Goal: Task Accomplishment & Management: Complete application form

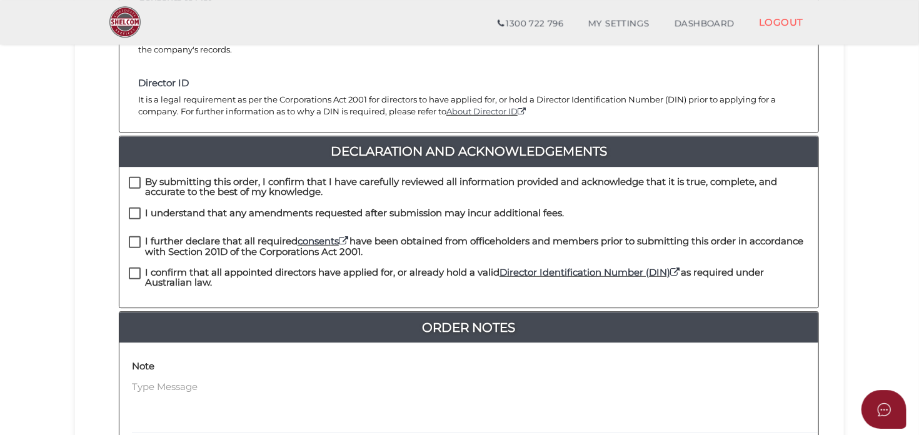
scroll to position [264, 0]
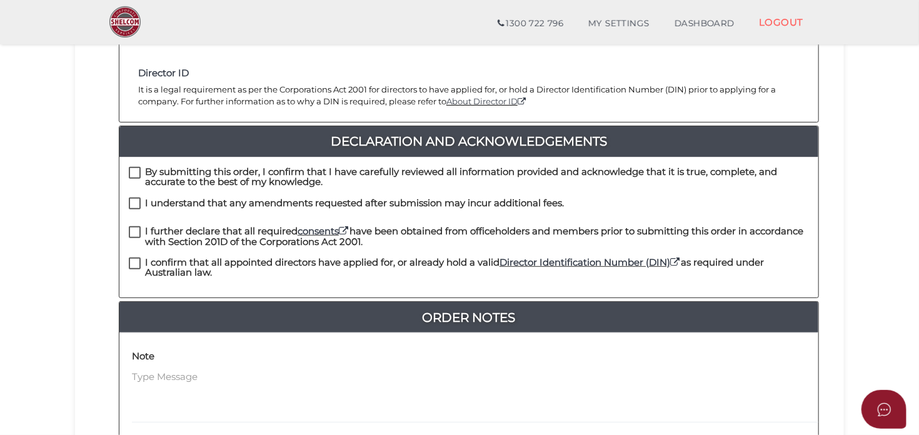
click at [136, 169] on label "By submitting this order, I confirm that I have carefully reviewed all informat…" at bounding box center [469, 175] width 680 height 16
checkbox input "true"
click at [134, 203] on label "I understand that any amendments requested after submission may incur additiona…" at bounding box center [346, 206] width 435 height 16
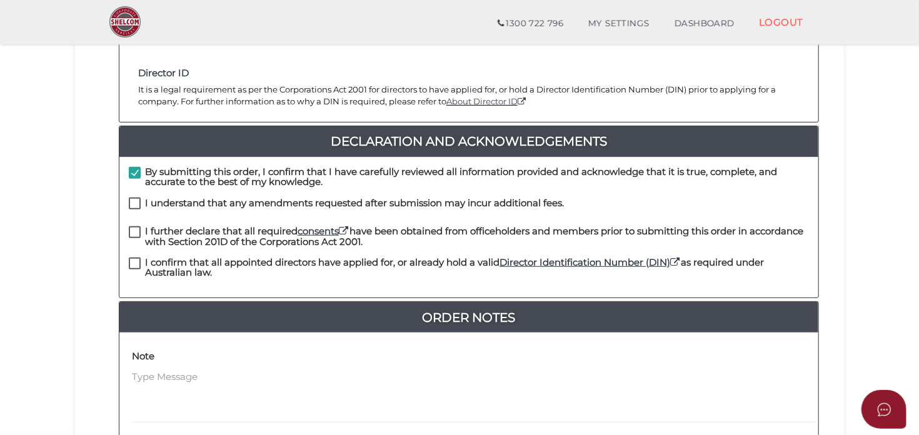
checkbox input "true"
click at [134, 232] on label "I further declare that all required consents have been obtained from officehold…" at bounding box center [469, 234] width 680 height 16
checkbox input "true"
click at [132, 263] on label "I confirm that all appointed directors have applied for, or already hold a vali…" at bounding box center [469, 266] width 680 height 16
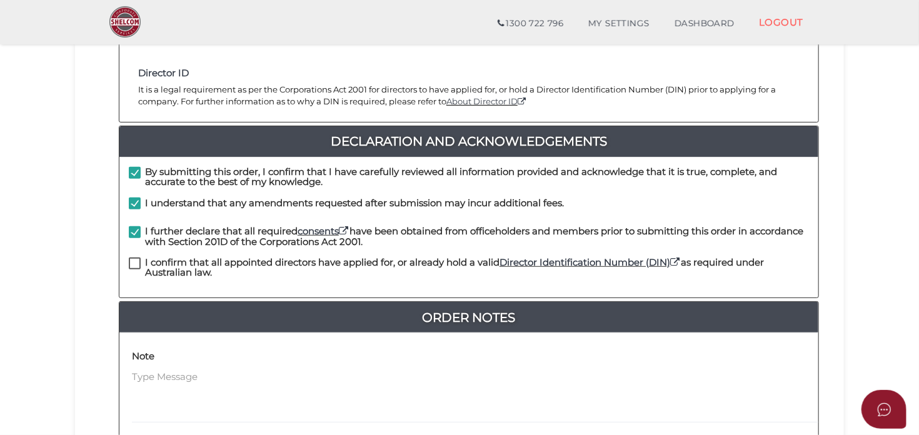
checkbox input "true"
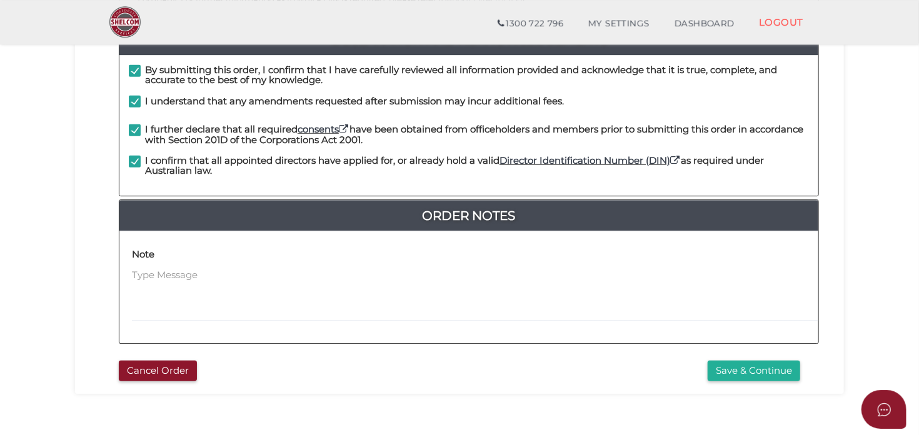
scroll to position [396, 0]
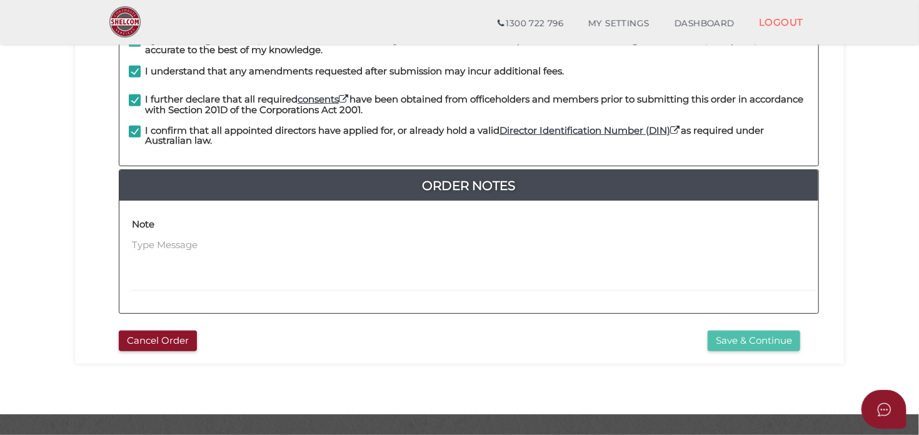
click at [779, 339] on button "Save & Continue" at bounding box center [754, 341] width 93 height 21
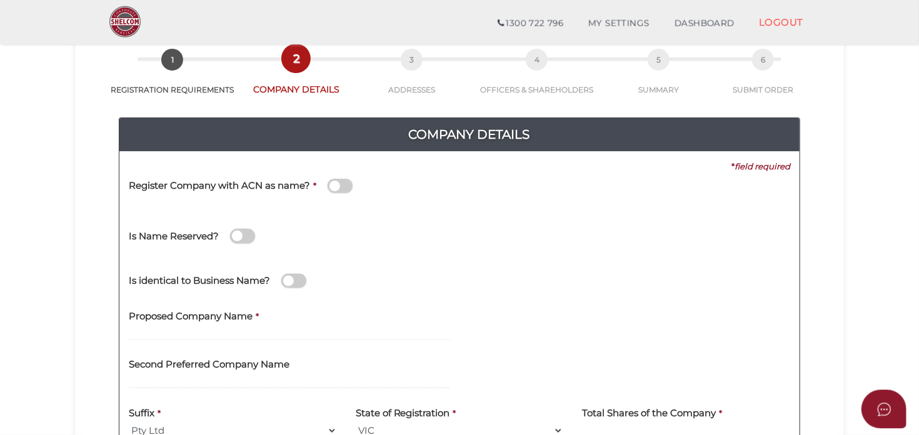
scroll to position [132, 0]
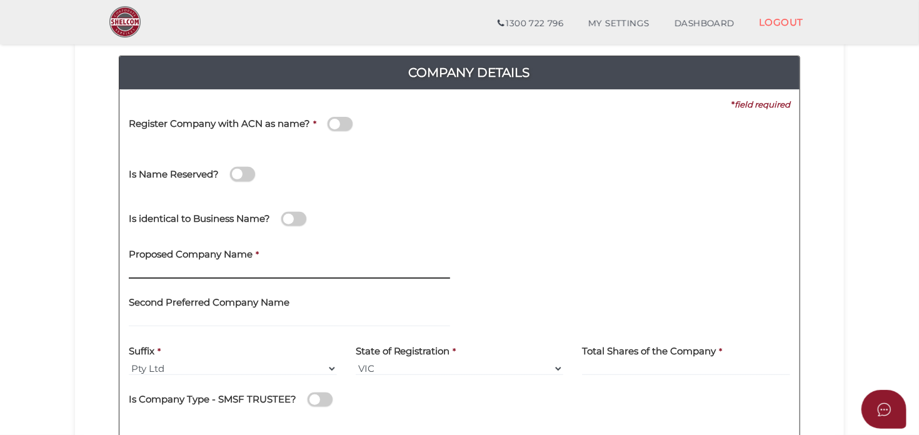
click at [156, 271] on input "text" at bounding box center [289, 272] width 321 height 14
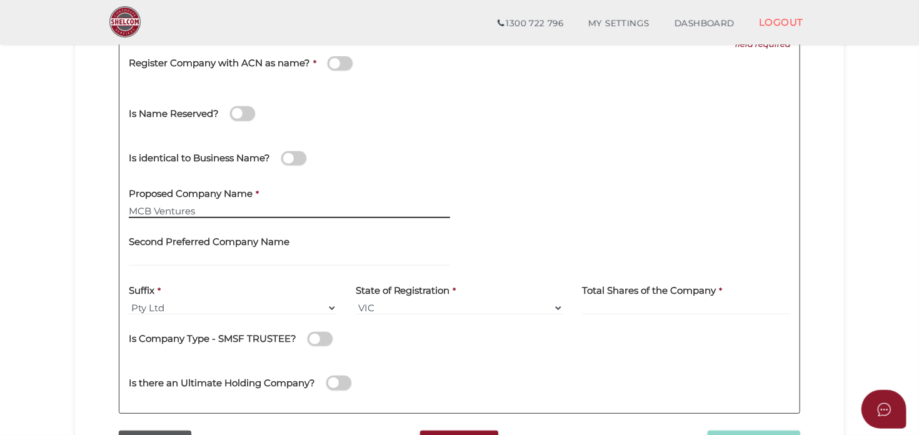
scroll to position [264, 0]
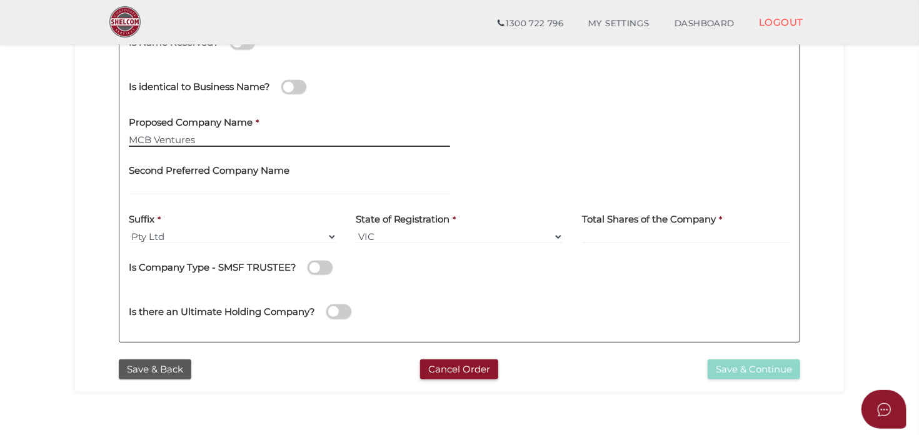
type input "MCB Ventures"
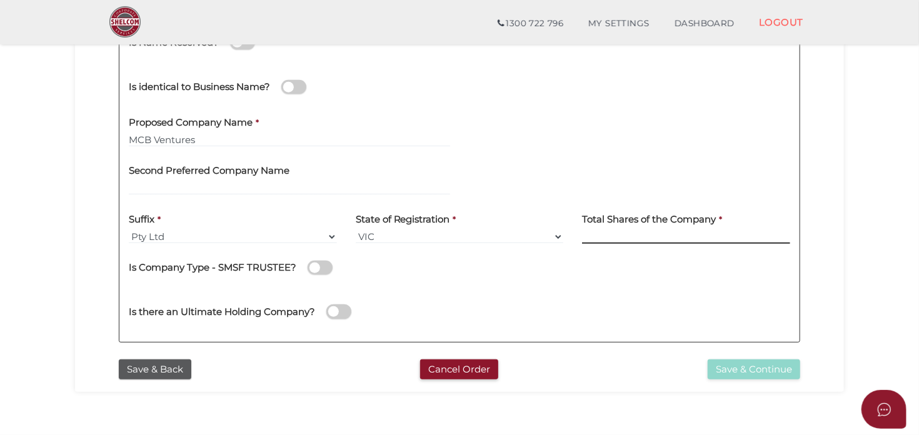
click at [642, 230] on input at bounding box center [686, 237] width 208 height 14
type input "10"
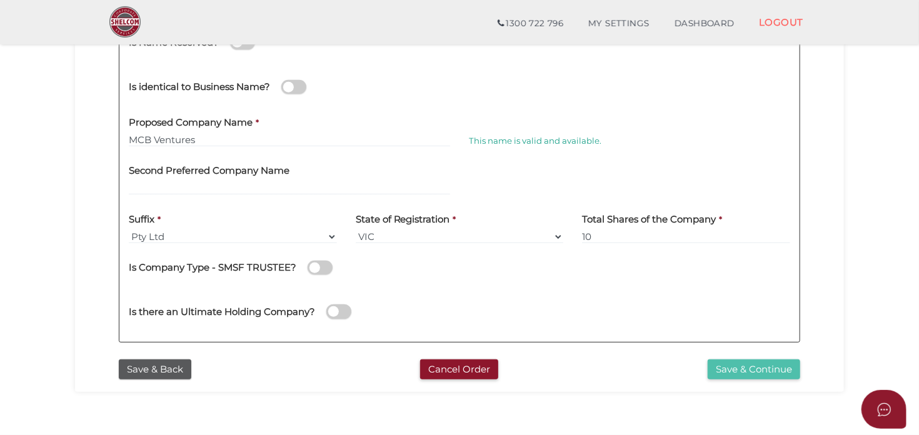
click at [727, 363] on button "Save & Continue" at bounding box center [754, 370] width 93 height 21
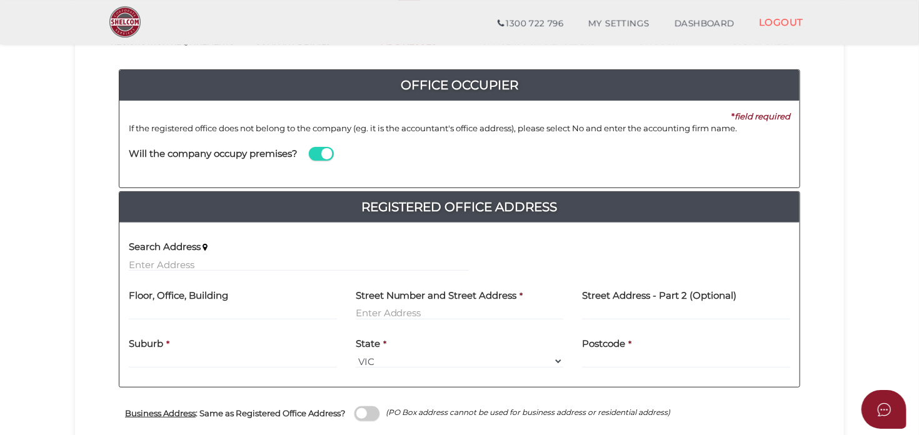
scroll to position [132, 0]
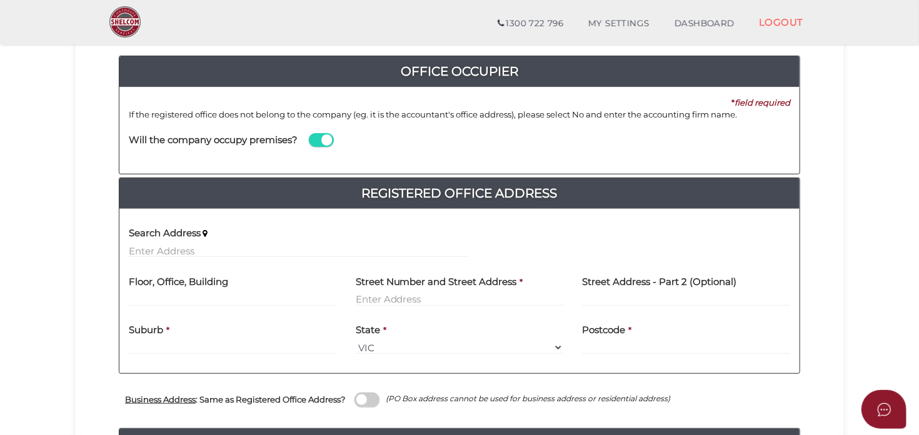
click at [325, 140] on span at bounding box center [321, 140] width 25 height 14
click at [0, 0] on input "checkbox" at bounding box center [0, 0] width 0 height 0
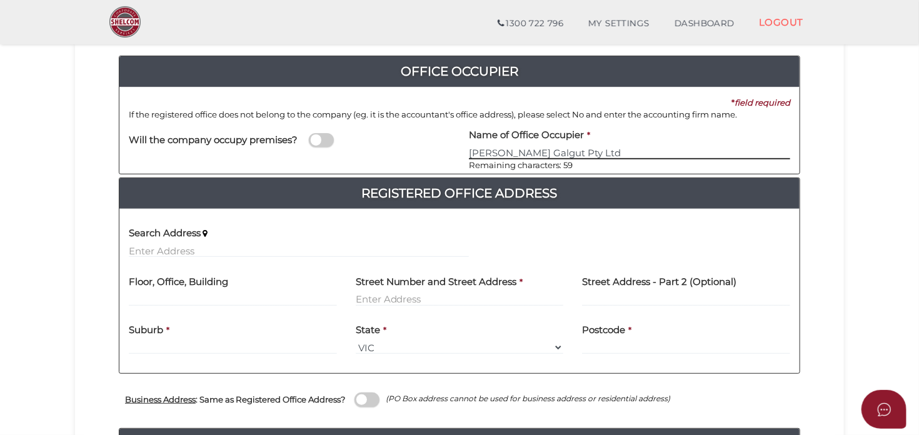
type input "Coster Galgut Pty Ltd"
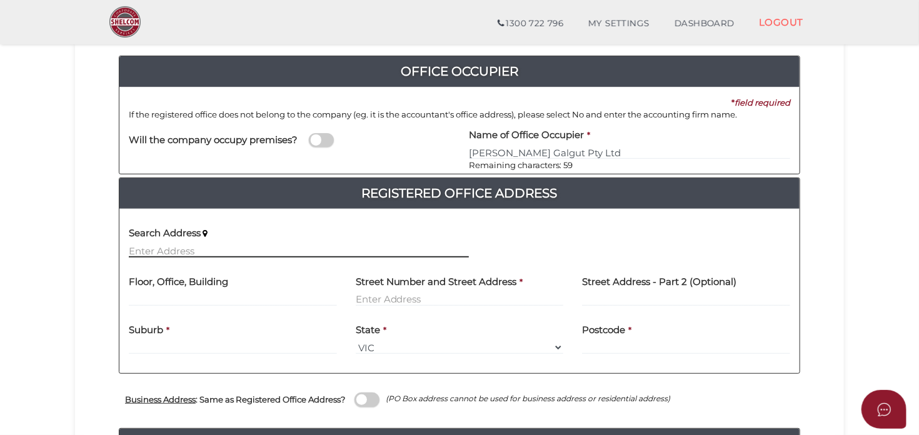
click at [249, 246] on input "text" at bounding box center [299, 251] width 340 height 14
click at [398, 296] on input "text" at bounding box center [460, 300] width 208 height 14
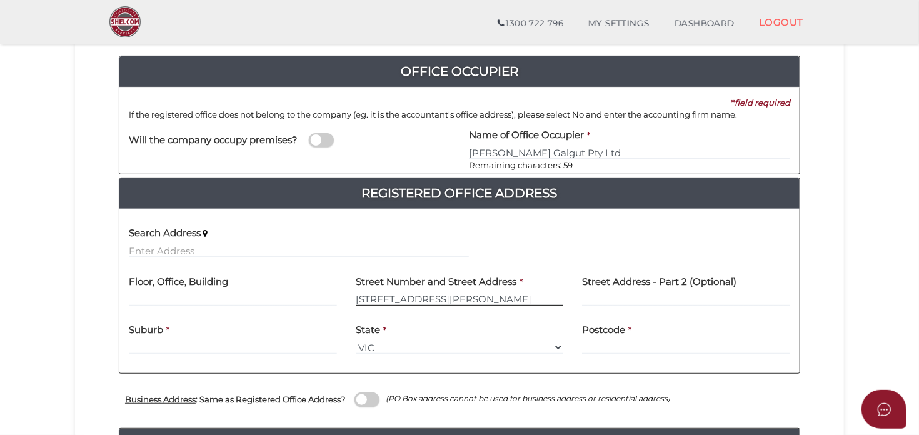
type input "39 Clunies Ross Crescent"
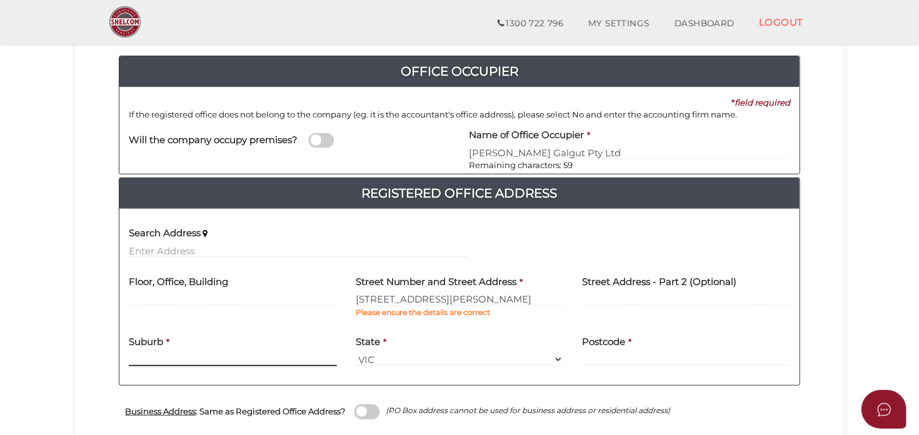
click at [130, 353] on input "text" at bounding box center [233, 360] width 208 height 14
type input "MULGRAVE"
click at [657, 361] on input "text" at bounding box center [686, 360] width 208 height 14
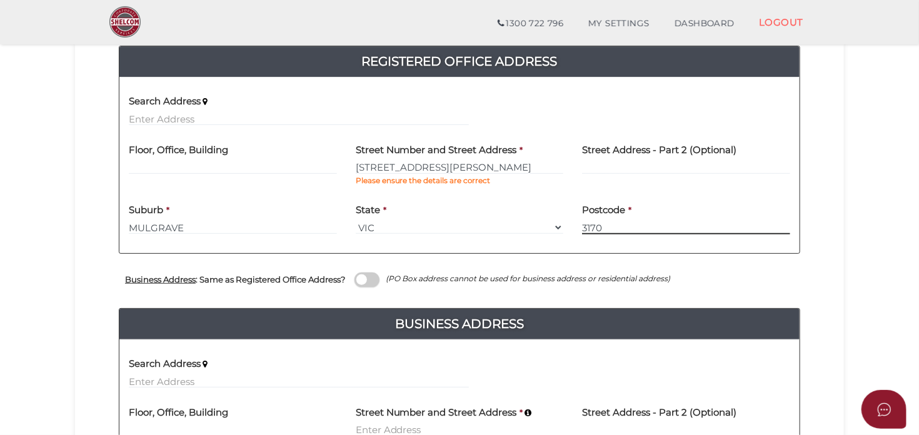
scroll to position [396, 0]
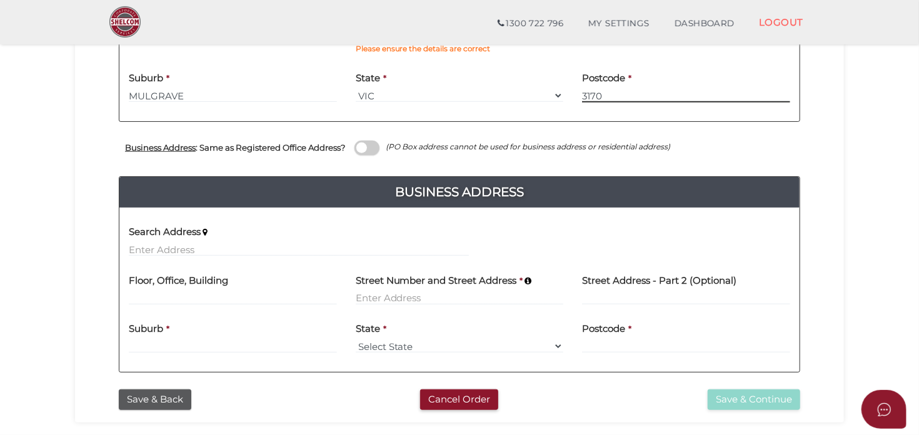
type input "3170"
click at [384, 298] on input at bounding box center [460, 298] width 208 height 14
type input "20 Langdon Road"
click at [174, 338] on div "Suburb *" at bounding box center [233, 334] width 208 height 39
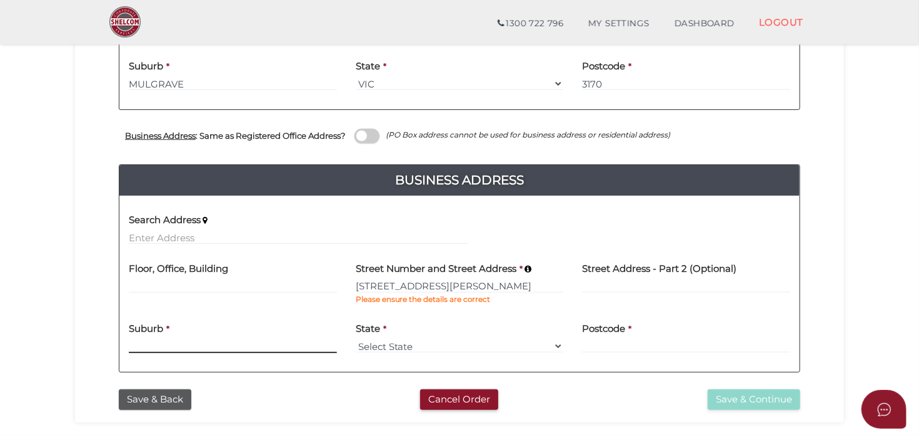
click at [170, 342] on input at bounding box center [233, 347] width 208 height 14
type input "CAULFIELD NORTH"
select select "VIC"
click option "VIC" at bounding box center [0, 0] width 0 height 0
click at [634, 336] on div "Postcode *" at bounding box center [686, 334] width 208 height 39
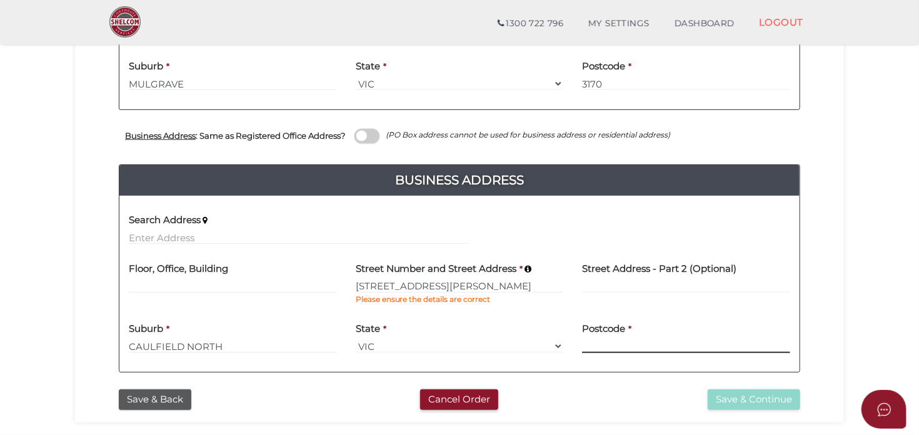
click at [630, 341] on input at bounding box center [686, 347] width 208 height 14
type input "3161"
click at [748, 398] on button "Save & Continue" at bounding box center [754, 400] width 93 height 21
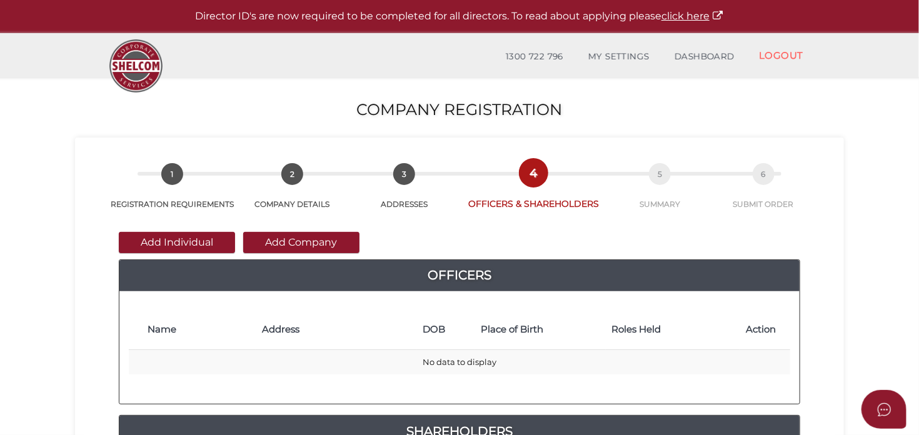
scroll to position [66, 0]
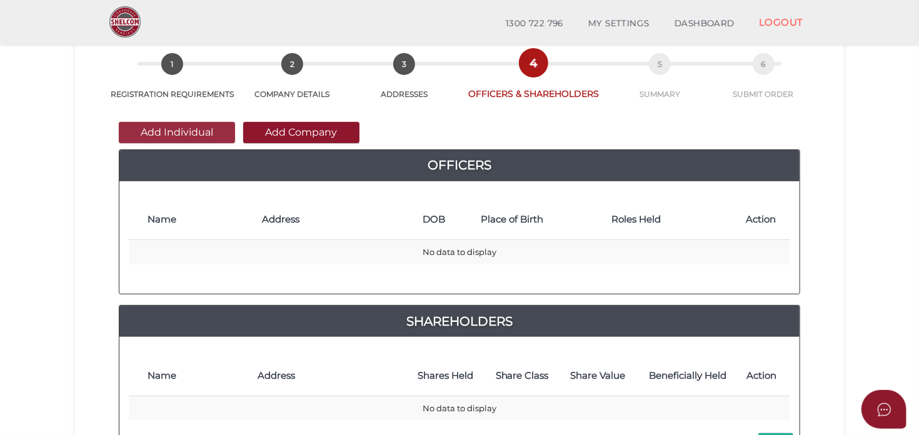
click at [154, 132] on button "Add Individual" at bounding box center [177, 132] width 116 height 21
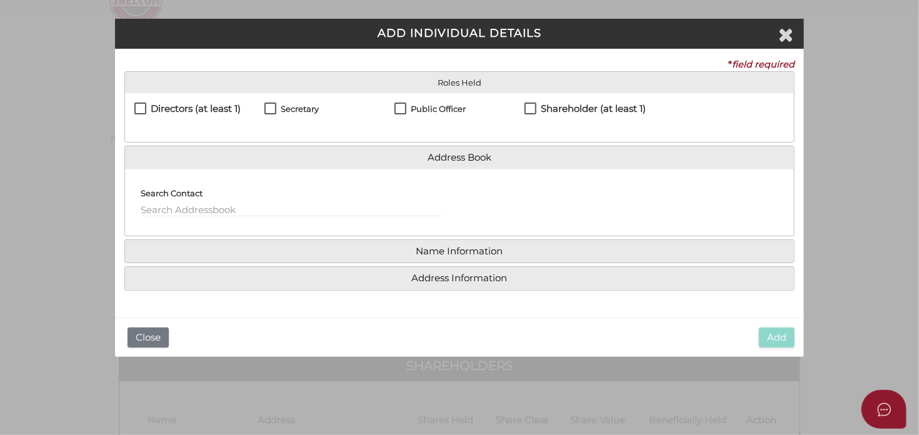
scroll to position [0, 0]
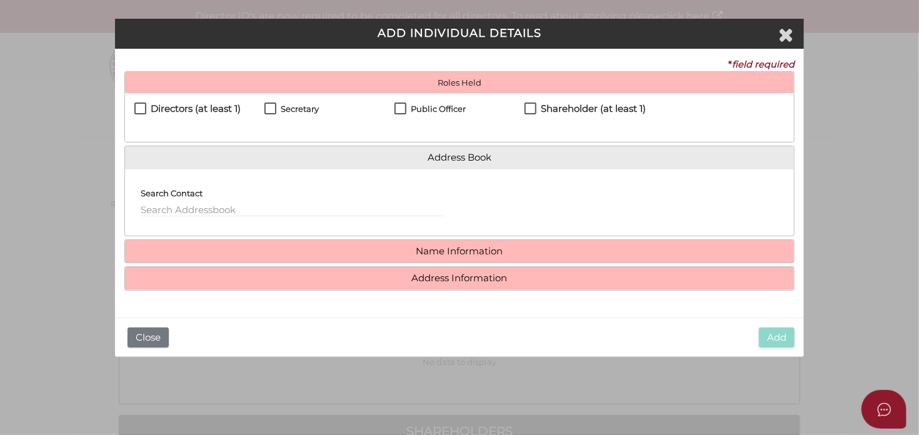
click at [141, 108] on label "Directors (at least 1)" at bounding box center [187, 112] width 106 height 16
checkbox input "true"
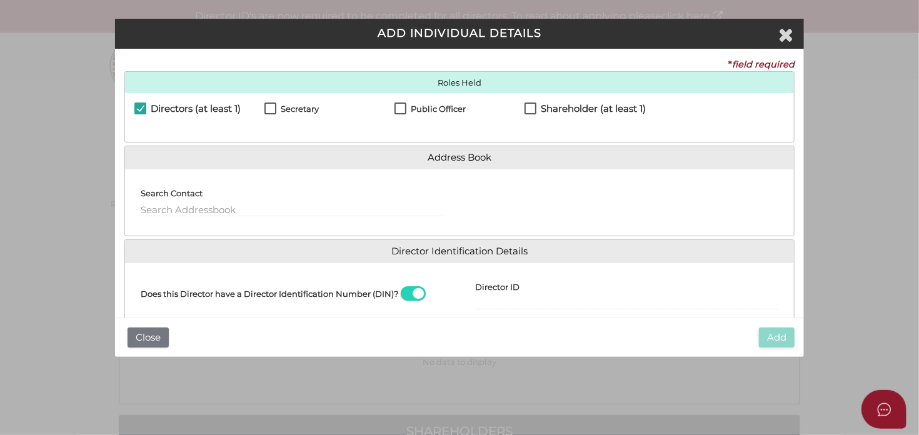
click at [271, 108] on label "Secretary" at bounding box center [292, 112] width 54 height 16
checkbox input "true"
click at [398, 108] on label "Public Officer" at bounding box center [430, 112] width 71 height 16
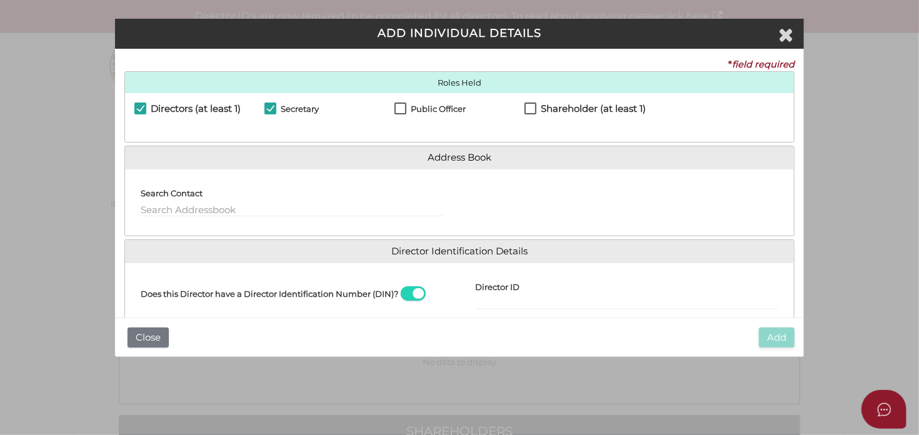
checkbox input "true"
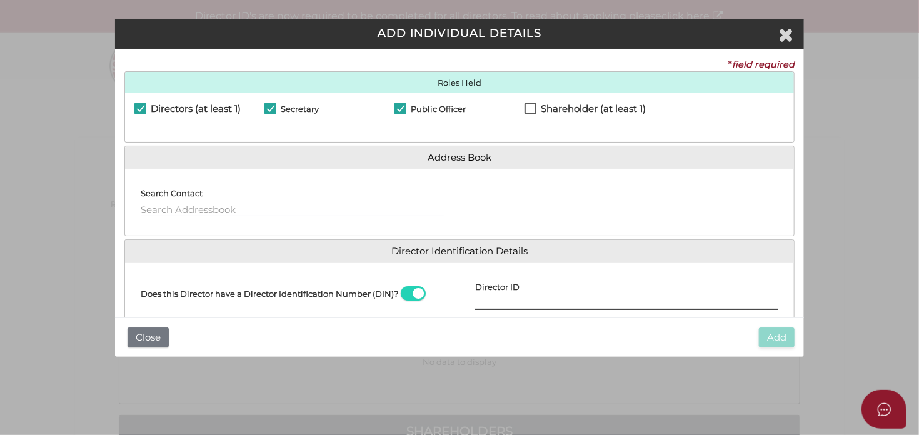
click at [542, 303] on input "Director ID" at bounding box center [626, 303] width 303 height 14
paste input "036 49607 12516"
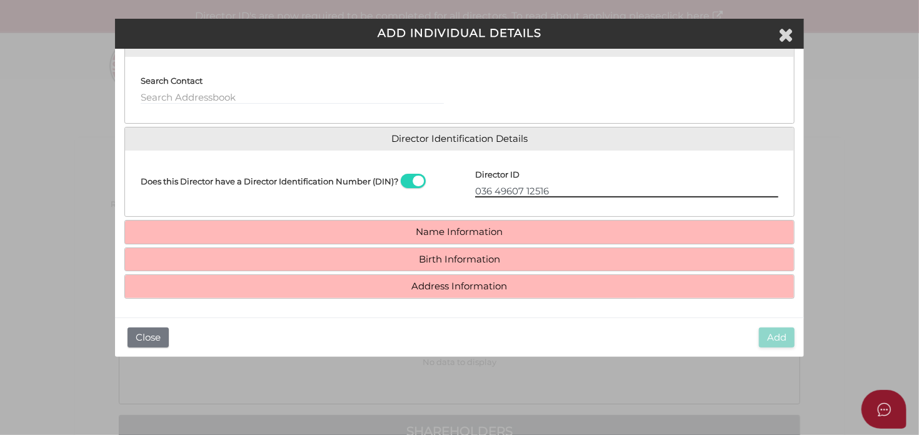
type input "036 49607 12516"
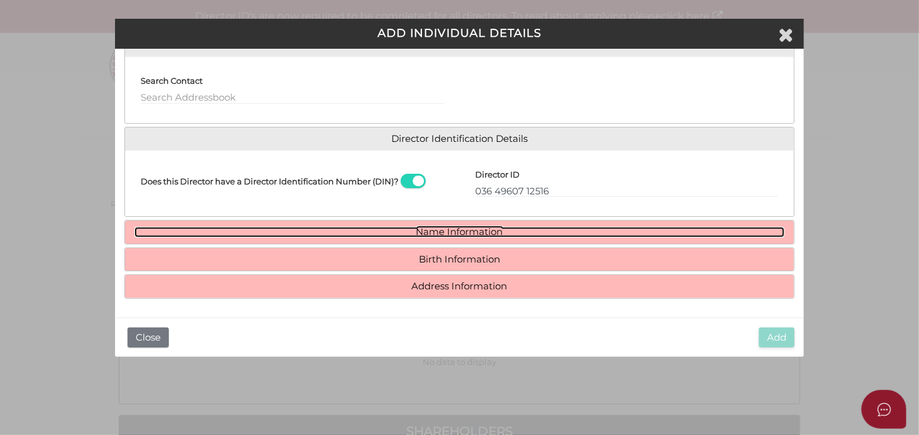
click at [489, 230] on link "Name Information" at bounding box center [459, 232] width 651 height 11
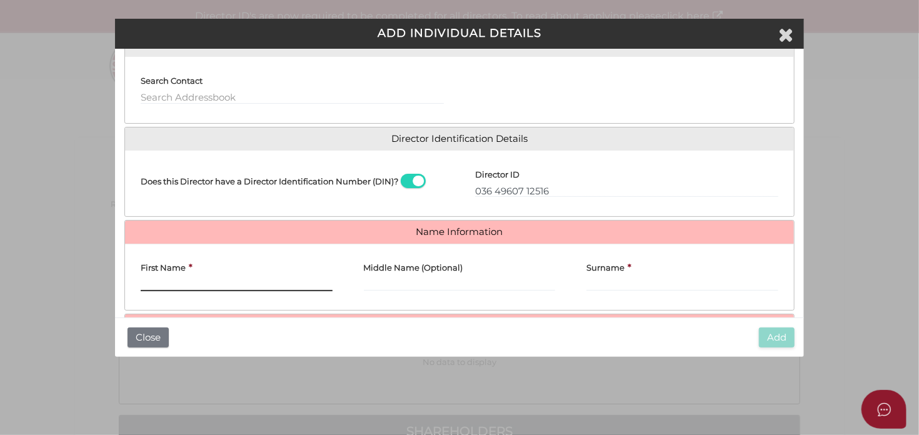
click at [174, 278] on input "First Name" at bounding box center [237, 285] width 192 height 14
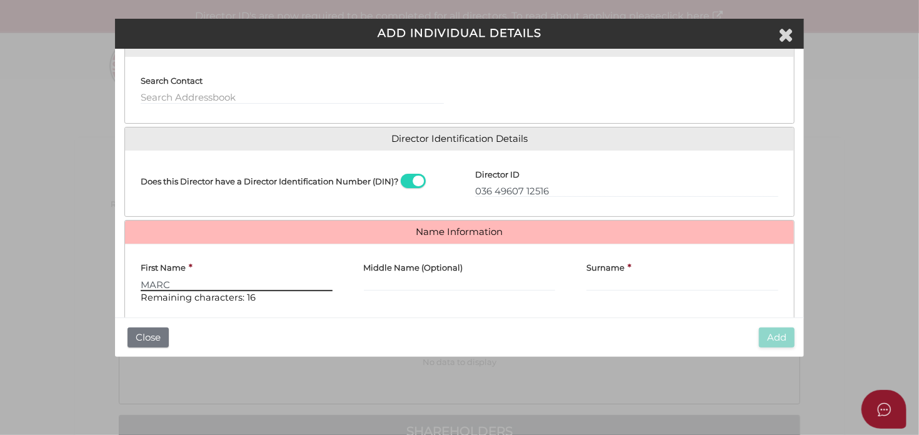
type input "MARC"
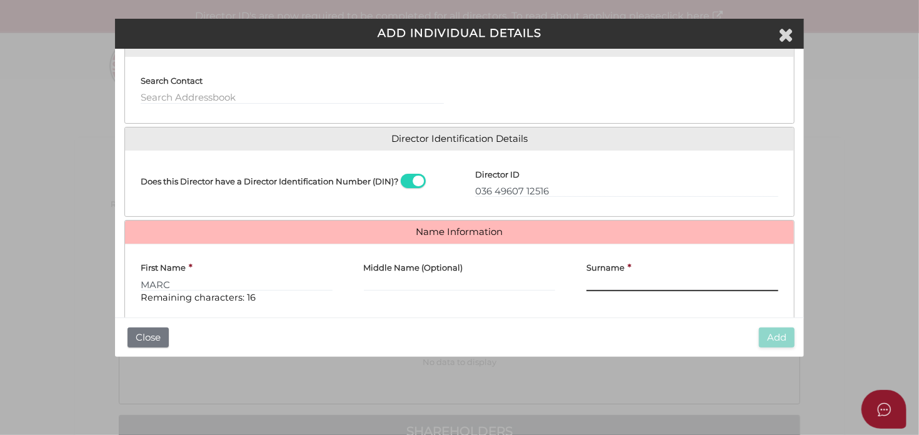
click at [609, 283] on input "Surname" at bounding box center [683, 285] width 192 height 14
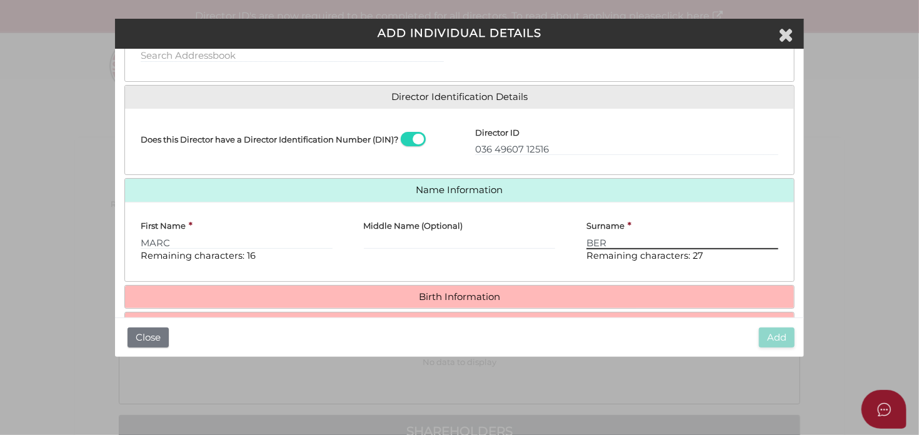
scroll to position [192, 0]
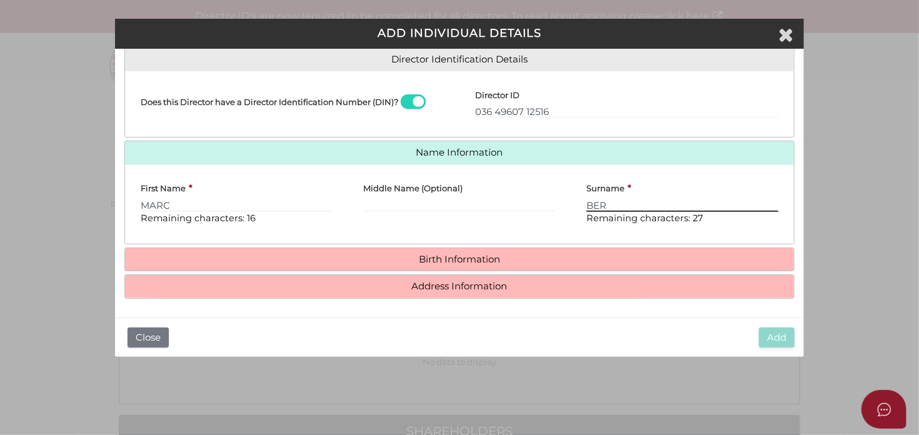
type input "BER"
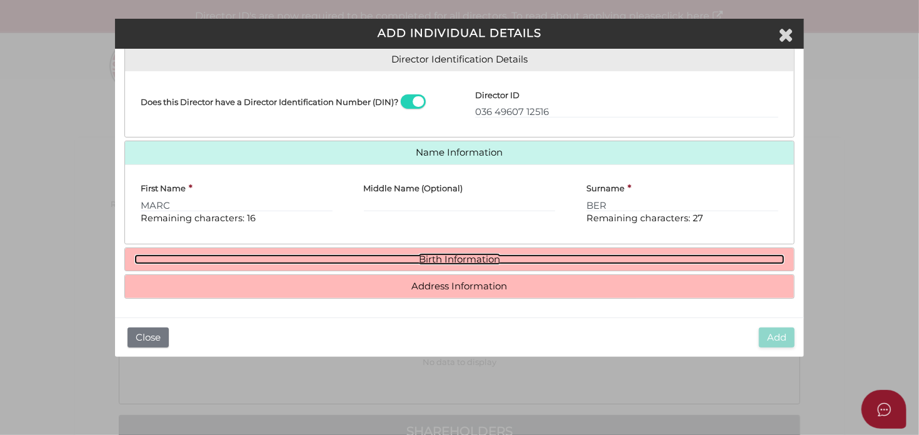
click at [458, 262] on link "Birth Information" at bounding box center [459, 260] width 651 height 11
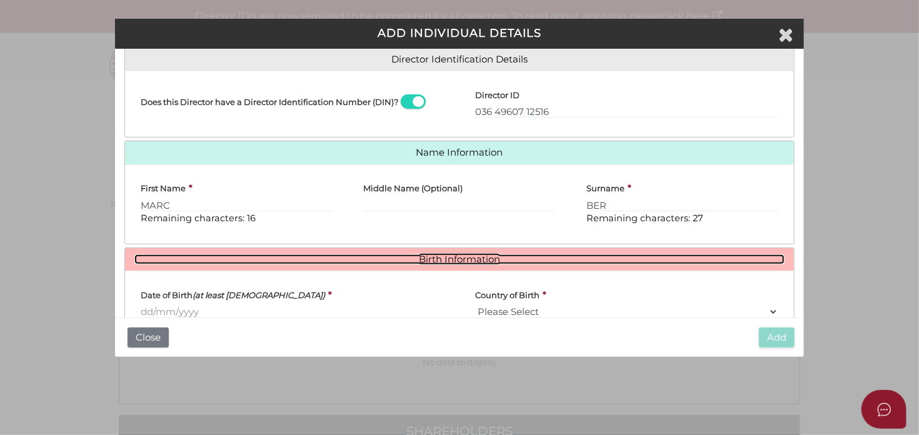
scroll to position [305, 0]
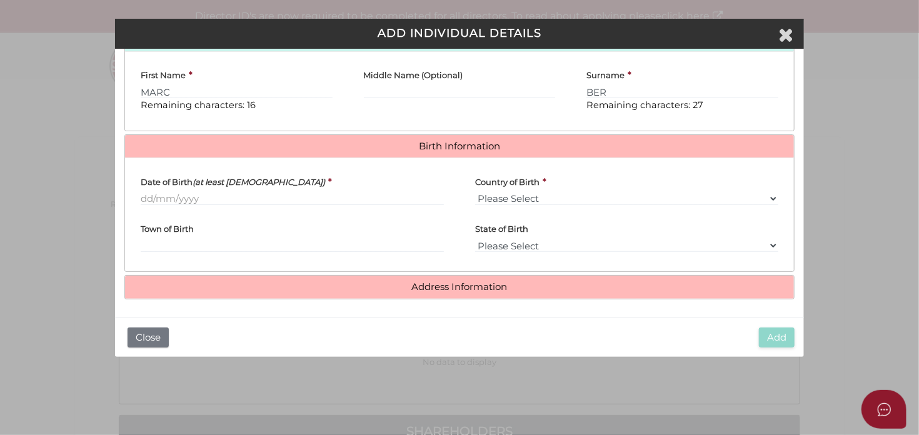
click at [139, 193] on div "Date of Birth (at least 18 years old) *" at bounding box center [292, 191] width 335 height 47
click at [146, 196] on input "Date of Birth (at least 18 years old)" at bounding box center [292, 199] width 303 height 14
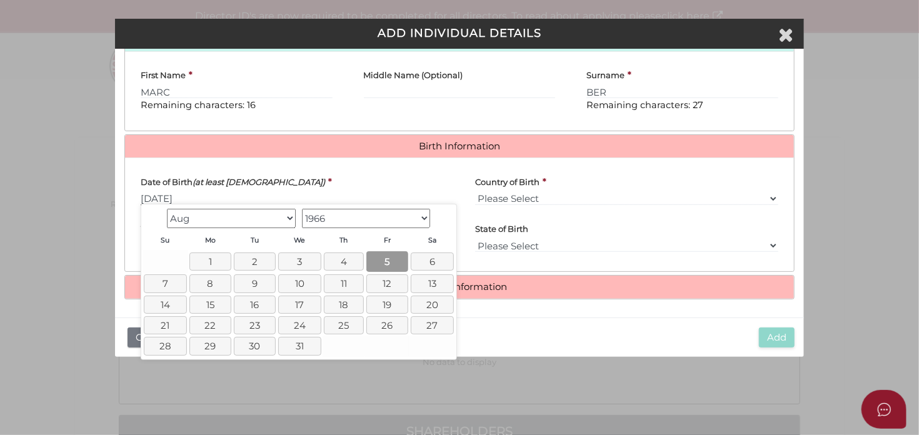
type input "05/08/1966"
click at [393, 265] on link "5" at bounding box center [387, 261] width 42 height 21
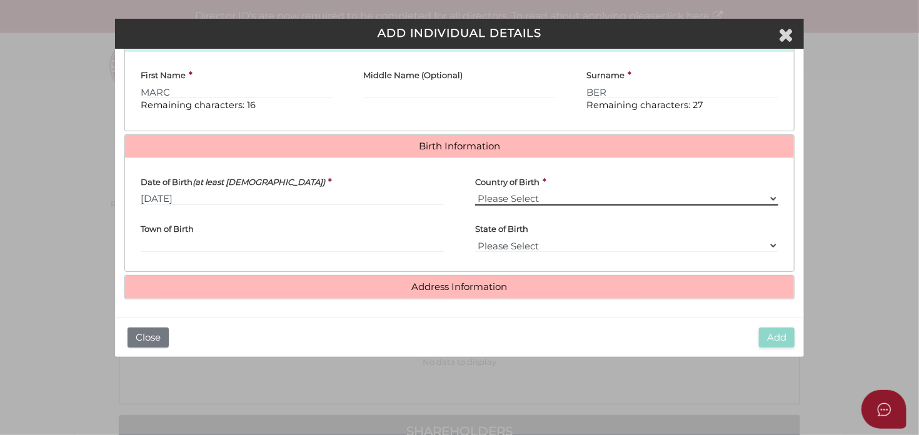
click at [475, 192] on select "Please Select v Australia Afghanistan Albania Algeria American Samoa Andorra An…" at bounding box center [626, 199] width 303 height 14
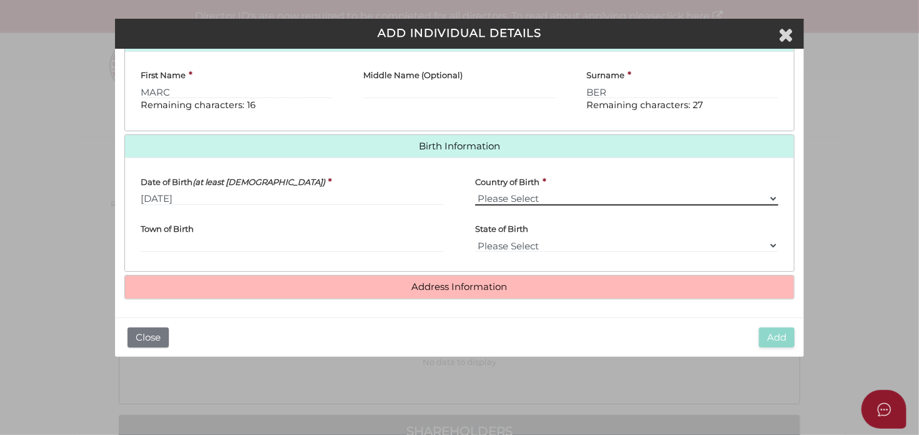
select select "South Africa"
click option "South Africa" at bounding box center [0, 0] width 0 height 0
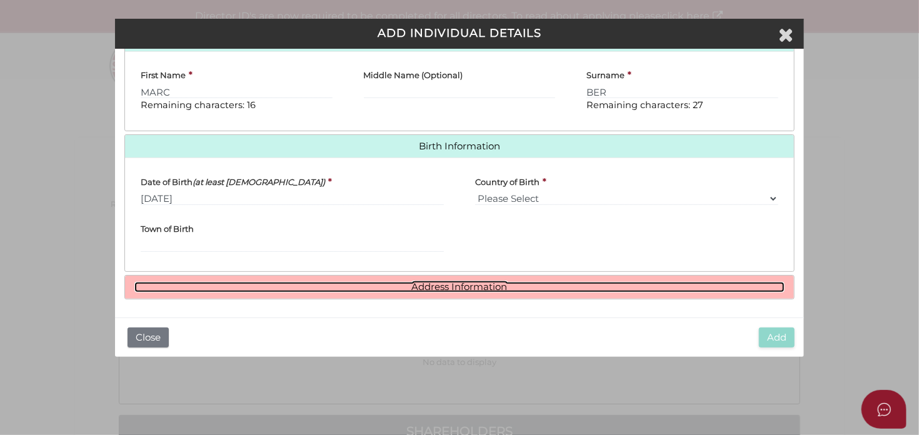
click at [447, 286] on link "Address Information" at bounding box center [459, 287] width 651 height 11
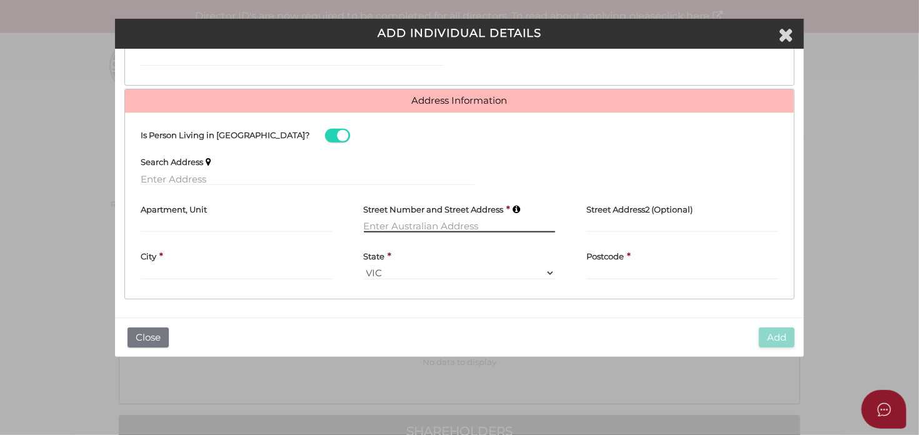
click at [400, 222] on input "text" at bounding box center [460, 226] width 192 height 14
type input "20 LANGDON ROAD"
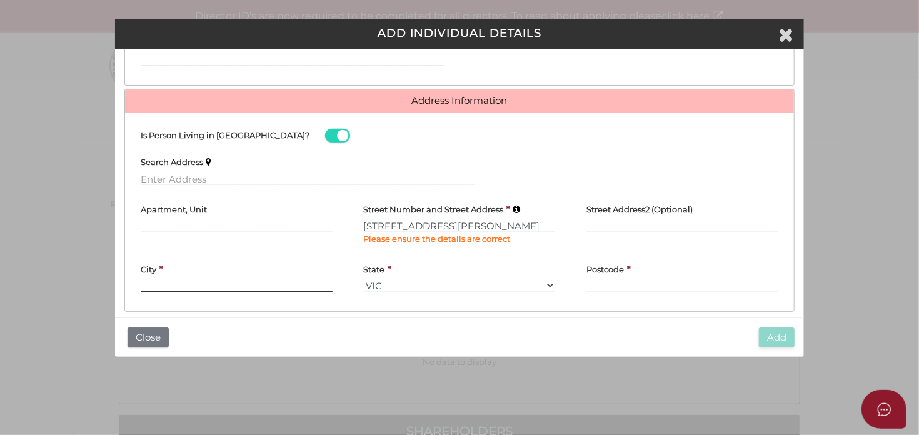
click at [176, 279] on input "text" at bounding box center [237, 286] width 192 height 14
type input "V"
type input "CAULFIELD NORTH"
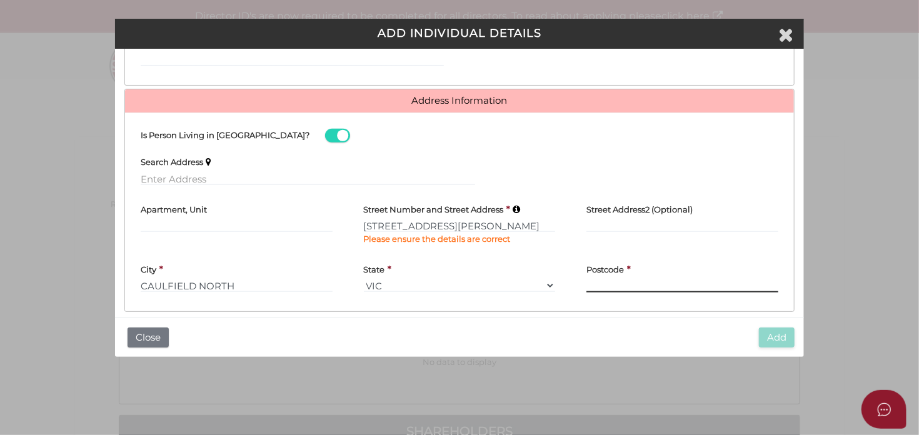
click at [627, 286] on input "Postcode" at bounding box center [683, 286] width 192 height 14
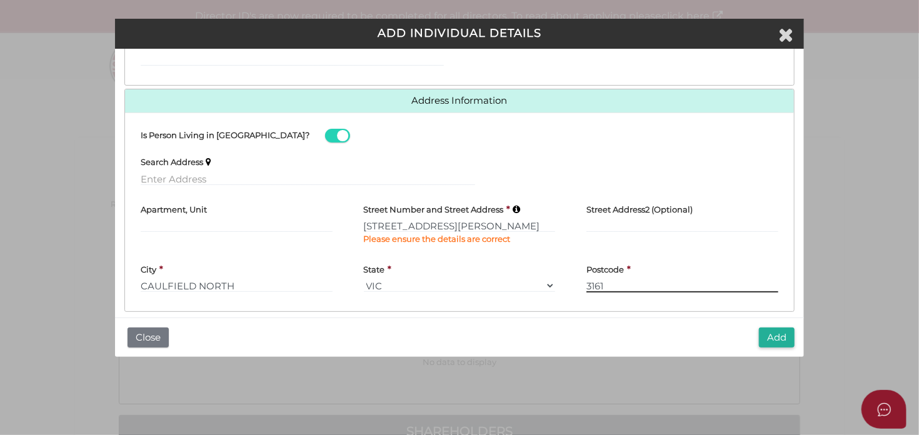
scroll to position [505, 0]
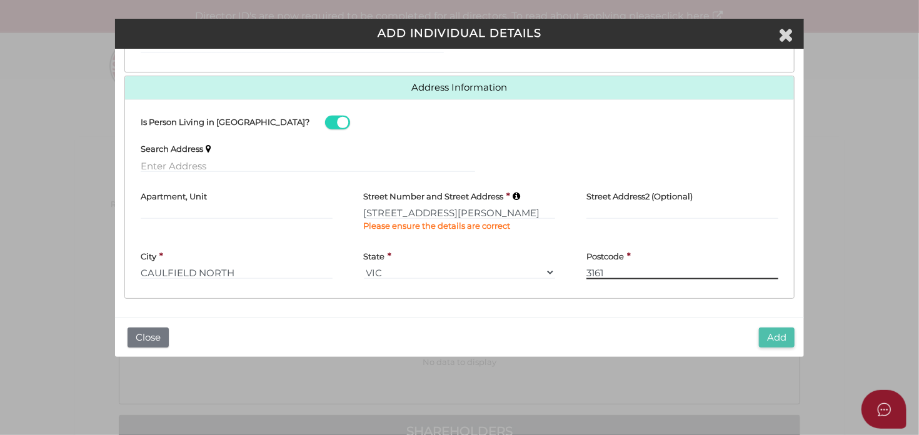
type input "3161"
click at [780, 338] on button "Add" at bounding box center [777, 338] width 36 height 21
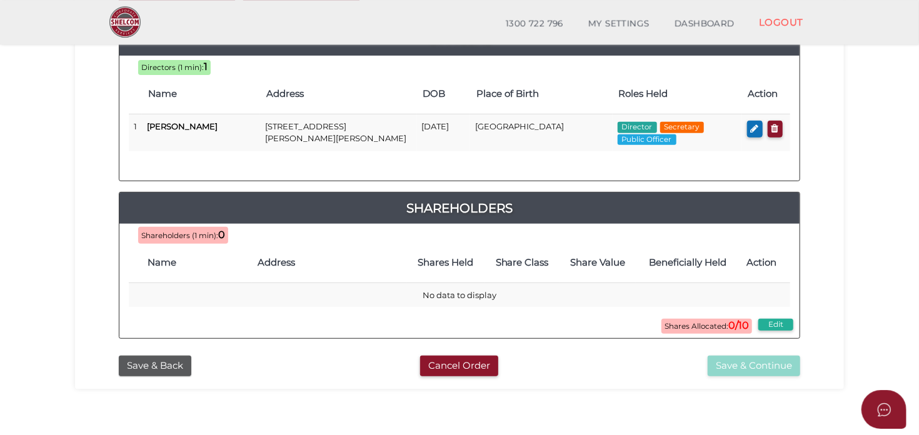
scroll to position [132, 0]
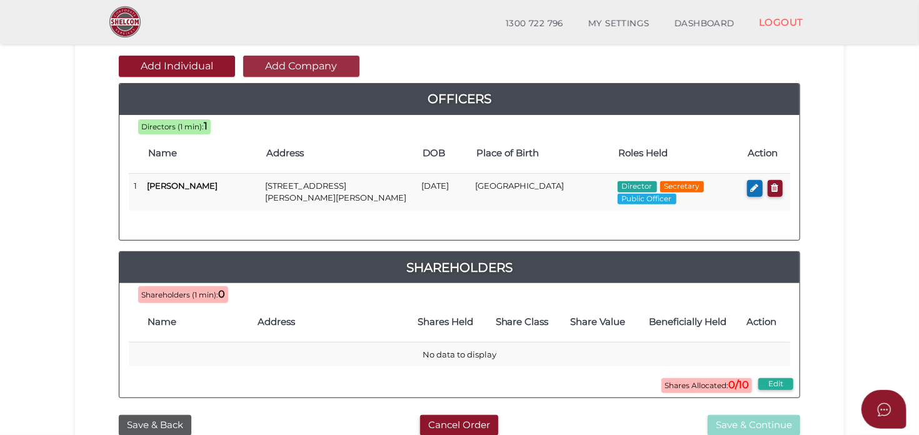
click at [325, 67] on button "Add Company" at bounding box center [301, 66] width 116 height 21
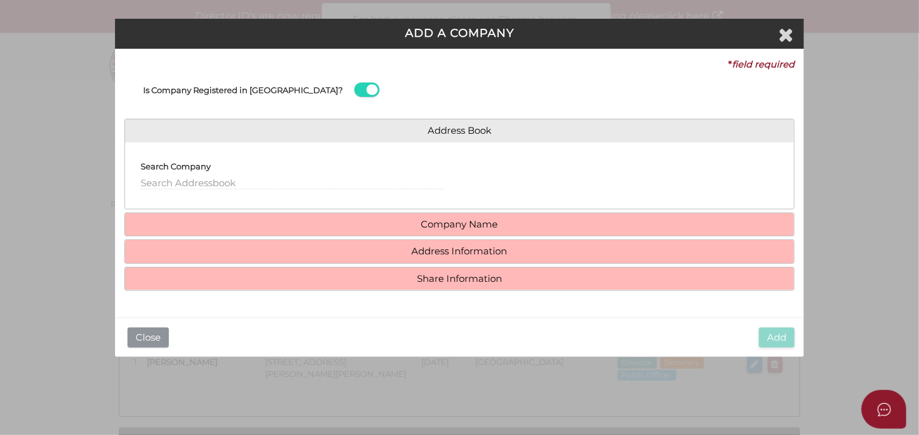
click at [159, 341] on button "Close" at bounding box center [148, 338] width 41 height 21
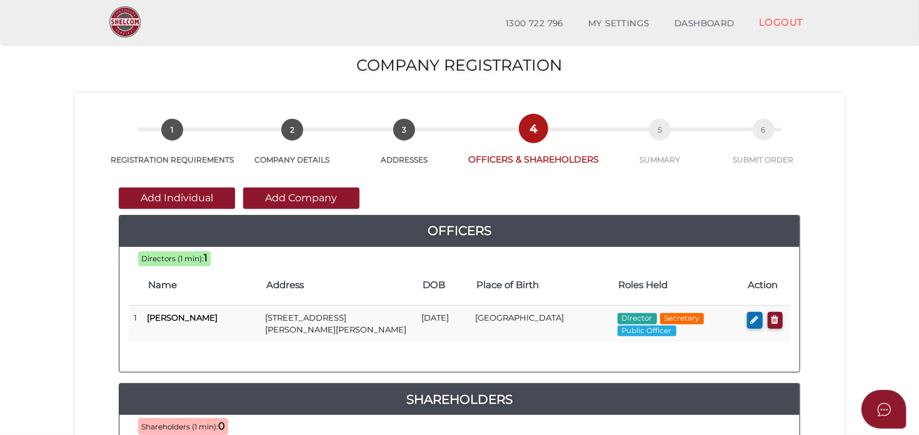
scroll to position [198, 0]
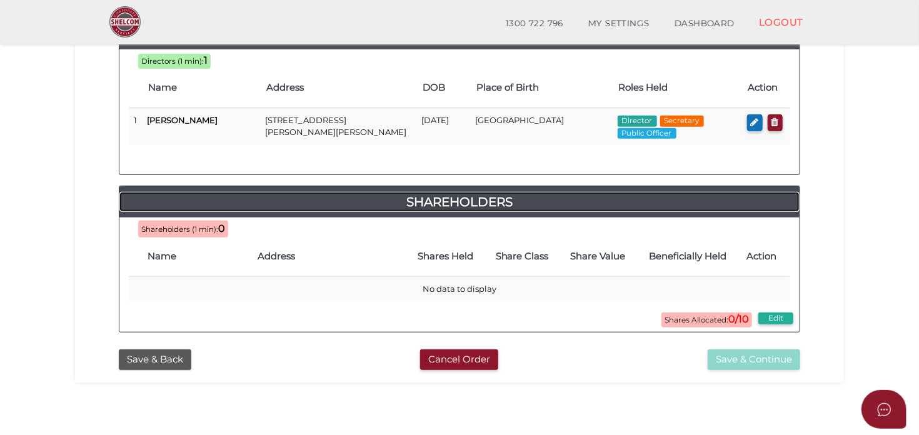
click at [449, 201] on h4 "Shareholders" at bounding box center [459, 202] width 680 height 20
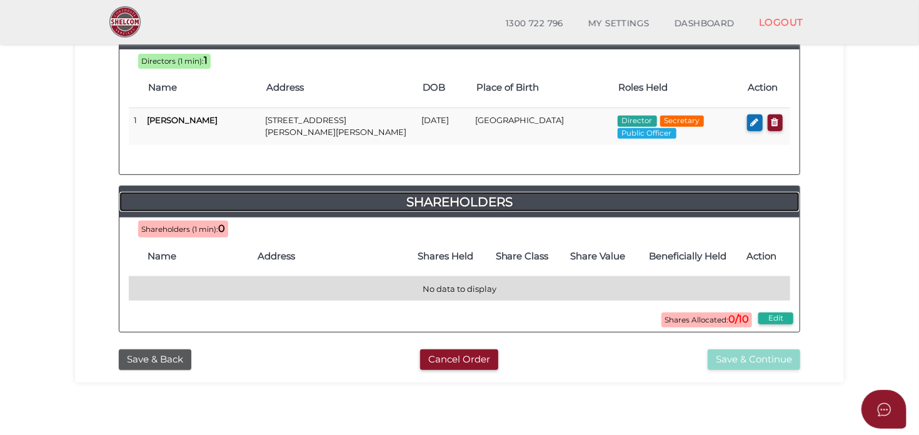
scroll to position [66, 0]
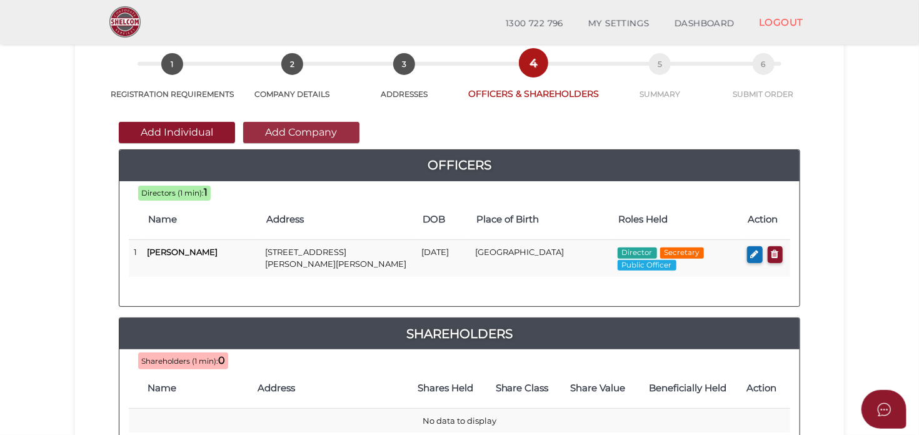
click at [307, 128] on button "Add Company" at bounding box center [301, 132] width 116 height 21
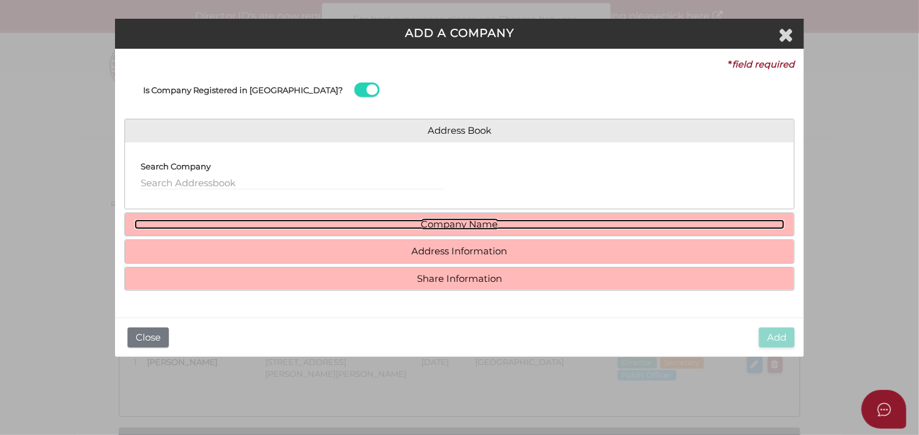
click at [450, 220] on link "Company Name" at bounding box center [459, 225] width 651 height 11
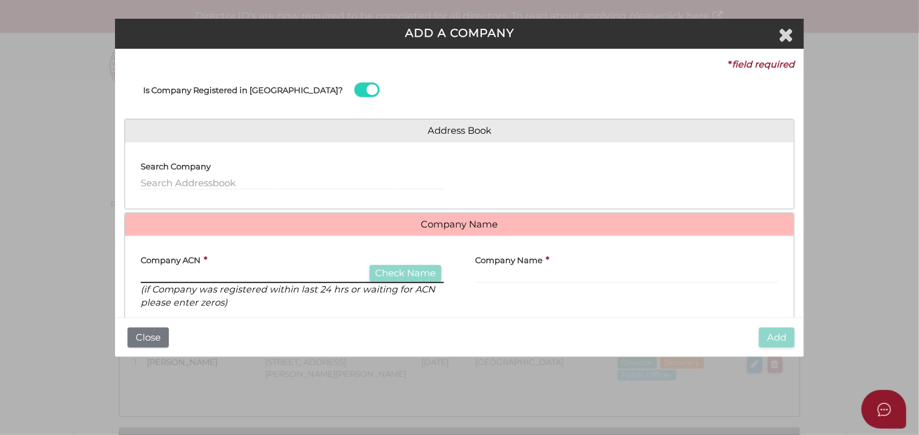
click at [225, 272] on input "text" at bounding box center [292, 277] width 303 height 14
type input "150864485"
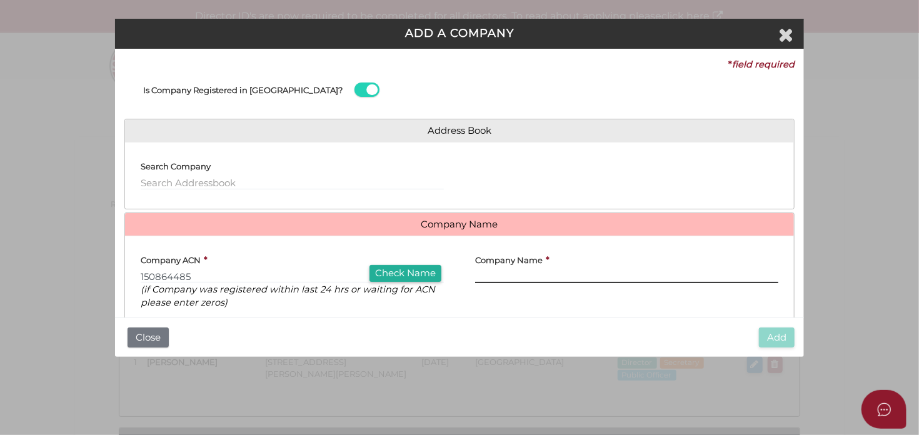
click at [505, 275] on input "text" at bounding box center [626, 277] width 303 height 14
click at [405, 271] on button "Check Name" at bounding box center [406, 273] width 72 height 17
type input "LESMAR INVESTMENTS PTY LIMITED"
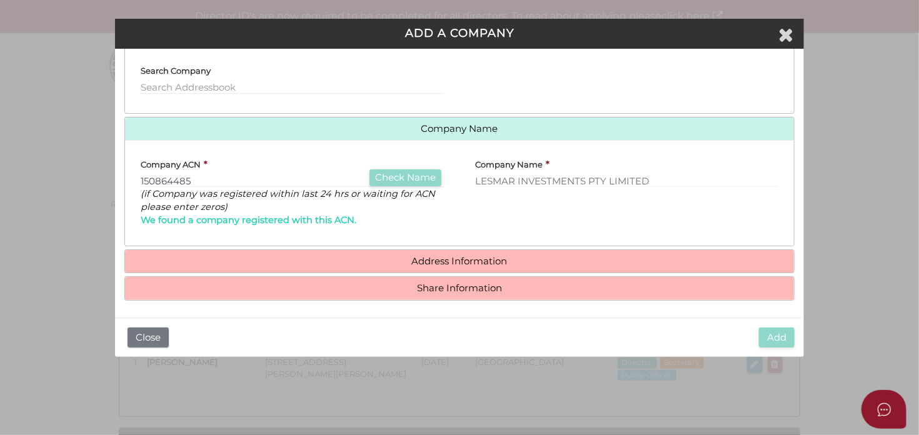
scroll to position [98, 0]
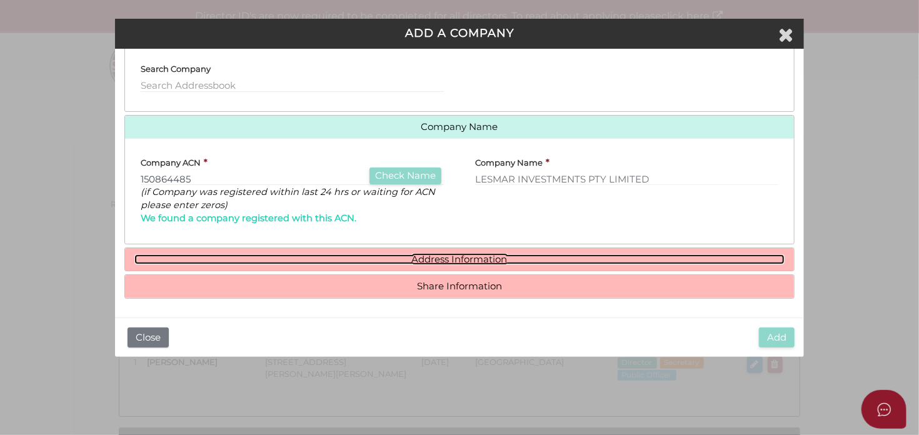
click at [491, 264] on link "Address Information" at bounding box center [459, 260] width 651 height 11
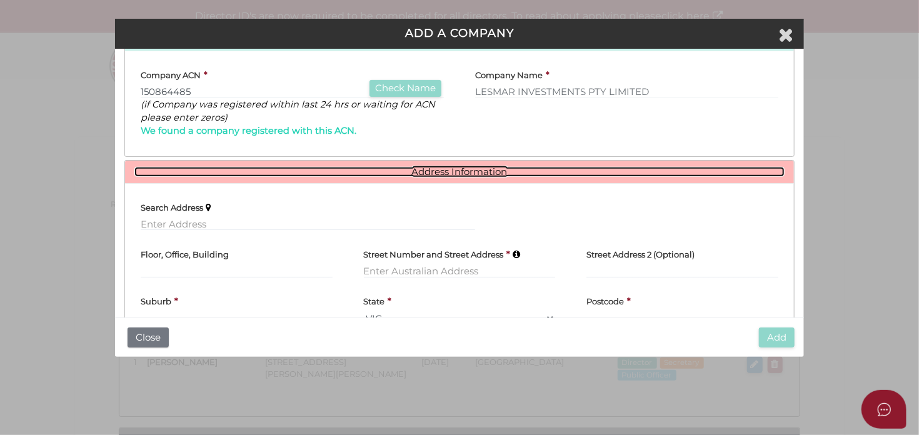
scroll to position [258, 0]
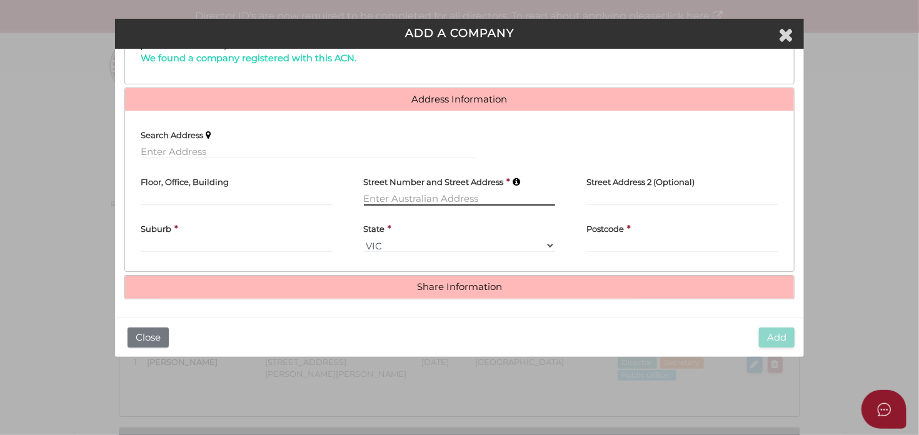
click at [428, 203] on input "text" at bounding box center [460, 199] width 192 height 14
type input "20 LANGDON ROAD"
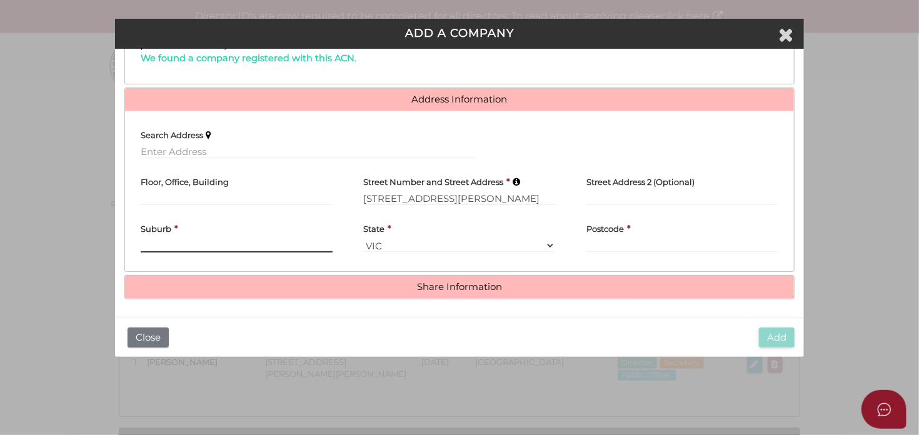
click at [186, 241] on input "text" at bounding box center [237, 246] width 192 height 14
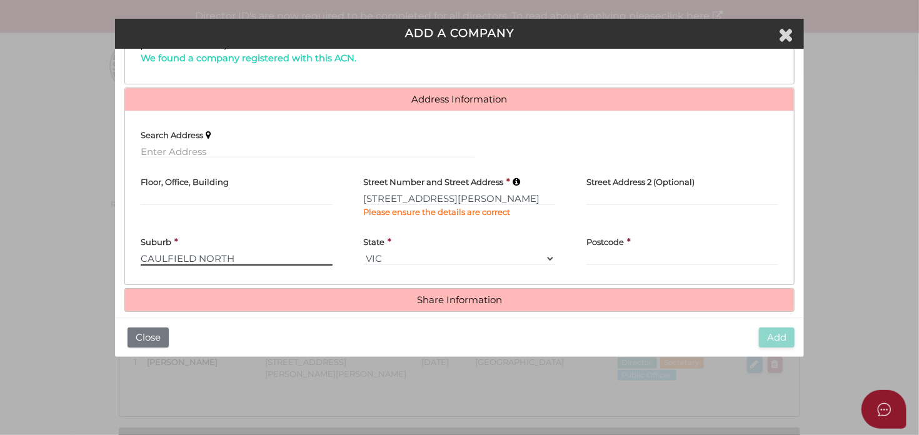
type input "CAULFIELD NORTH"
click at [627, 252] on input "text" at bounding box center [683, 259] width 192 height 14
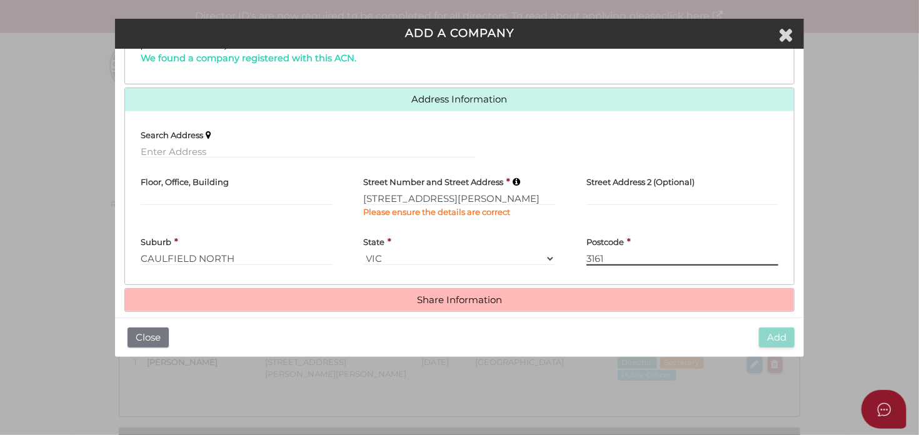
scroll to position [271, 0]
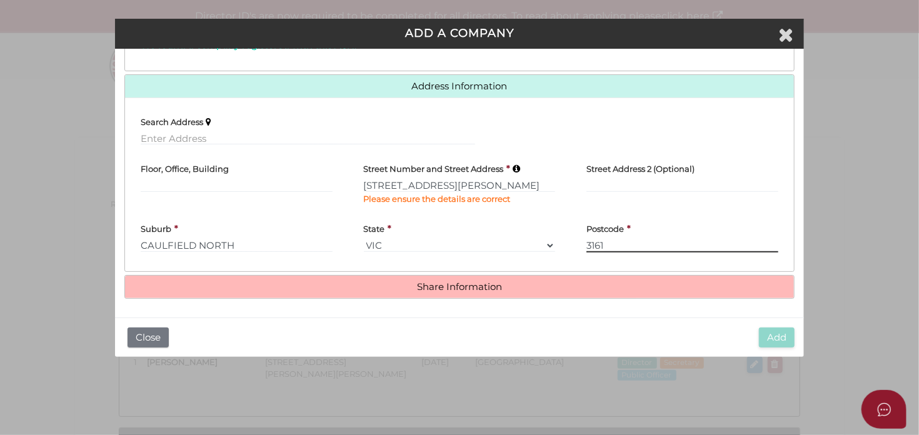
type input "3161"
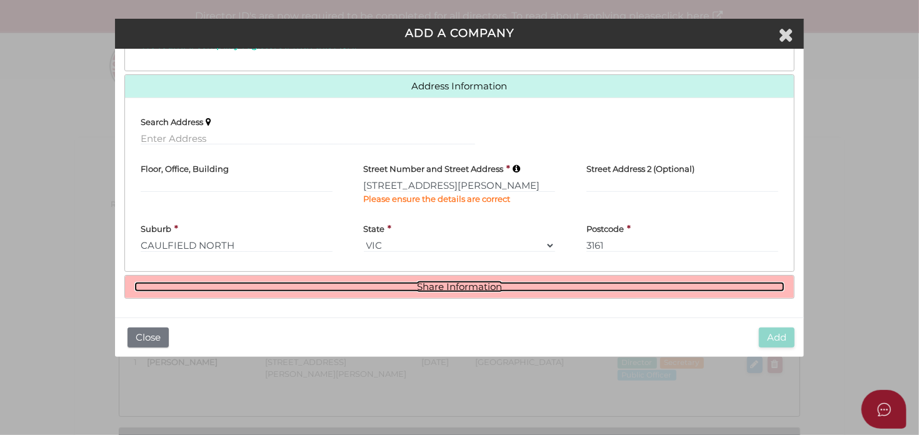
click at [442, 285] on link "Share Information" at bounding box center [459, 287] width 651 height 11
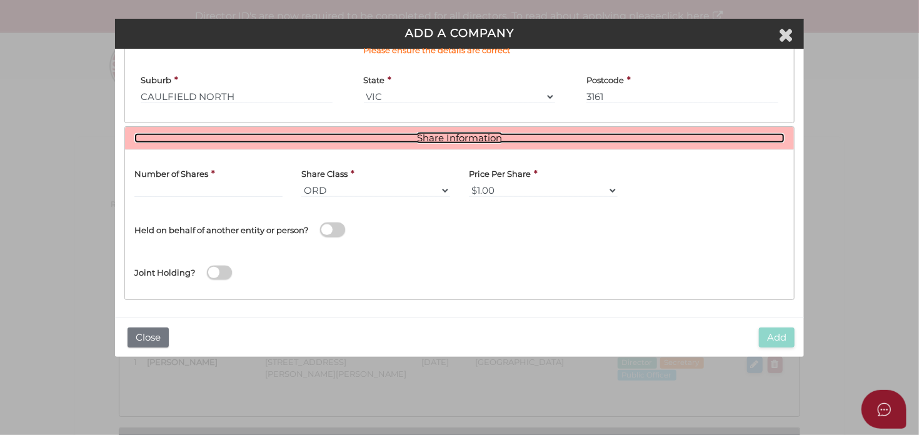
scroll to position [420, 0]
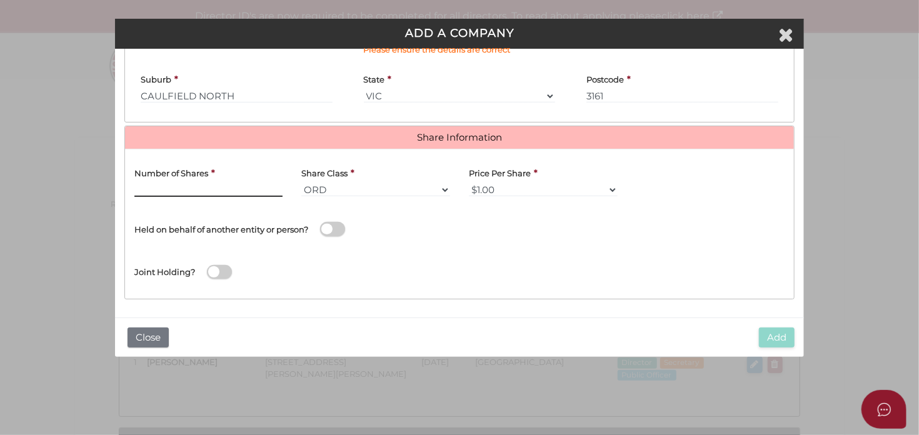
click at [205, 191] on input "text" at bounding box center [208, 190] width 149 height 14
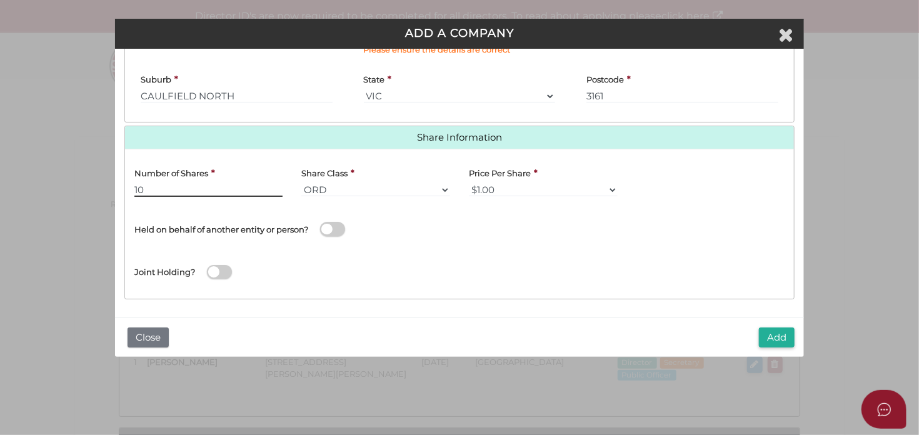
type input "10"
click at [341, 226] on span at bounding box center [332, 229] width 25 height 14
click at [0, 0] on input "checkbox" at bounding box center [0, 0] width 0 height 0
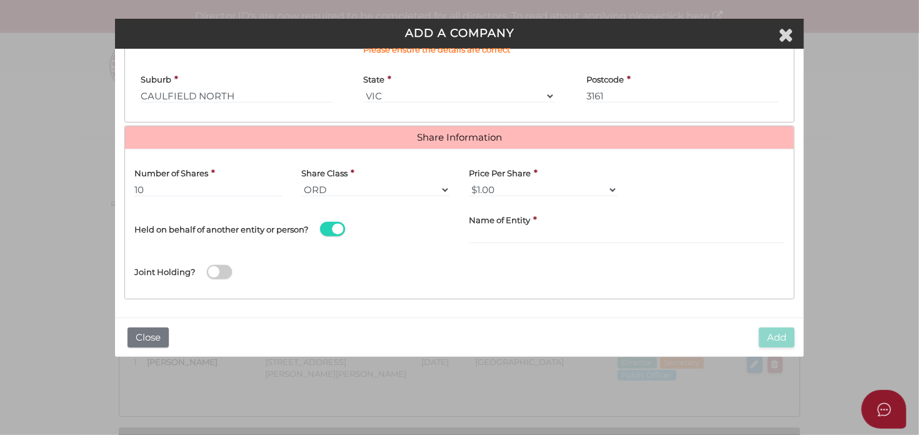
click at [468, 221] on div "Name of Entity *" at bounding box center [627, 227] width 335 height 43
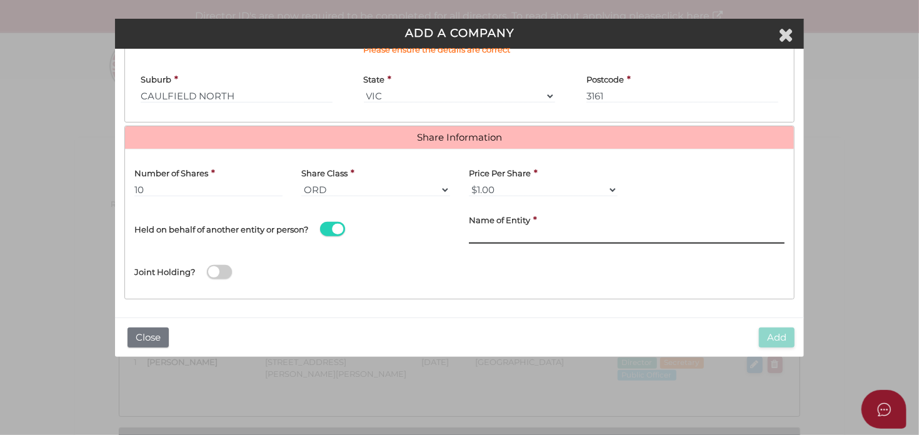
click at [478, 230] on input "text" at bounding box center [627, 237] width 316 height 14
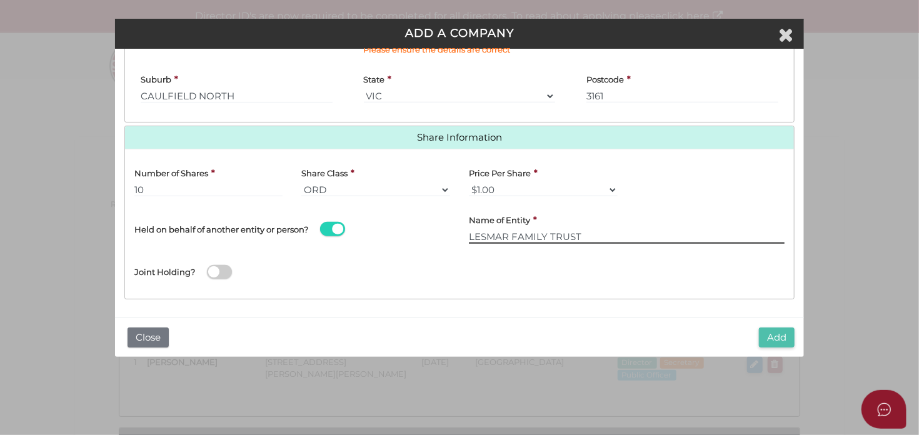
type input "LESMAR FAMILY TRUST"
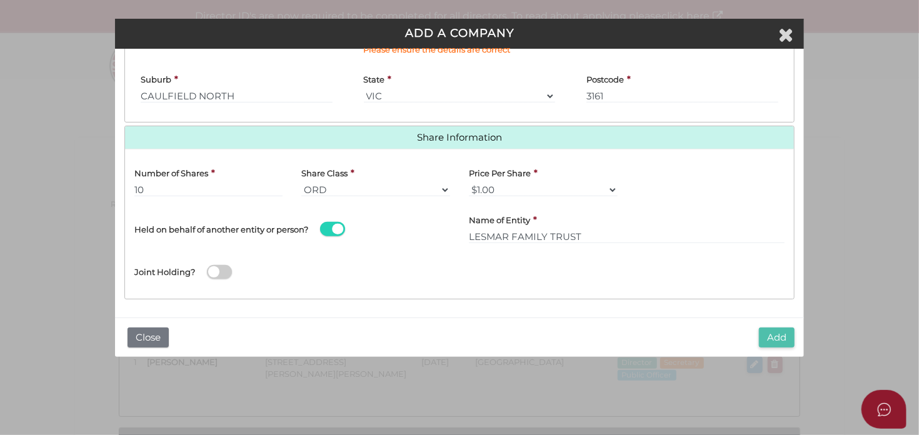
click at [780, 331] on button "Add" at bounding box center [777, 338] width 36 height 21
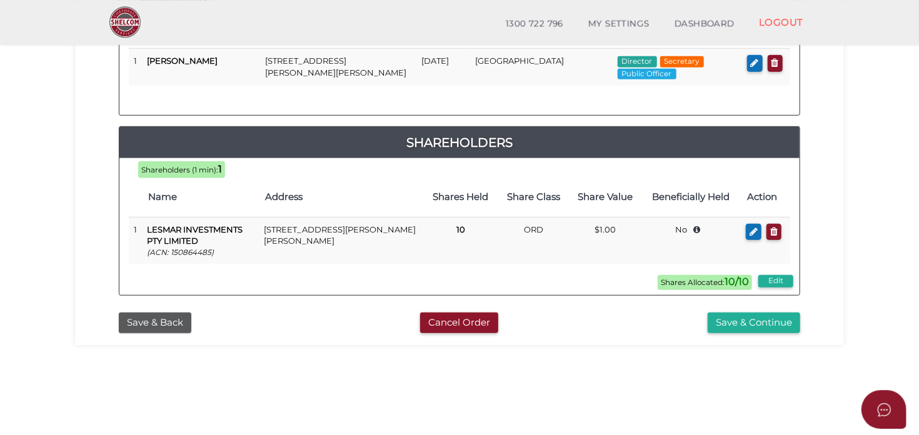
scroll to position [264, 0]
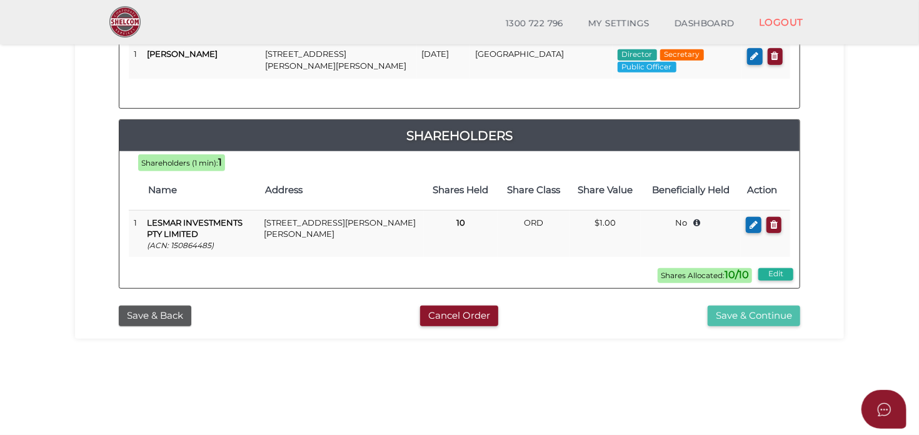
click at [774, 314] on button "Save & Continue" at bounding box center [754, 316] width 93 height 21
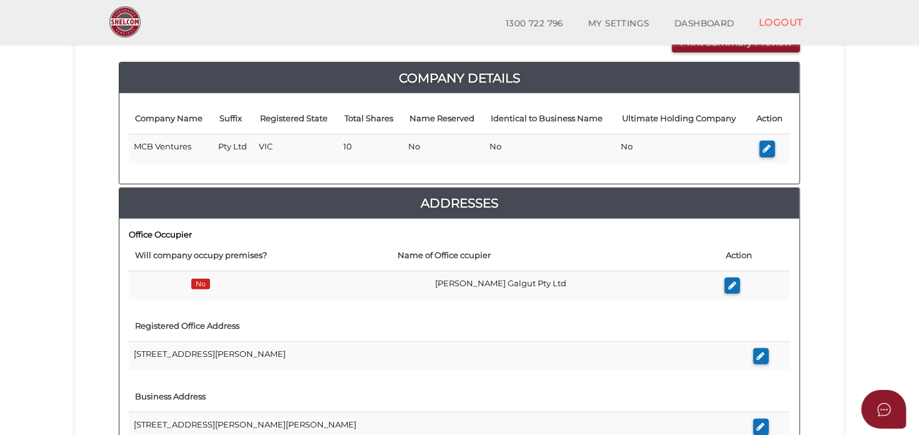
scroll to position [66, 0]
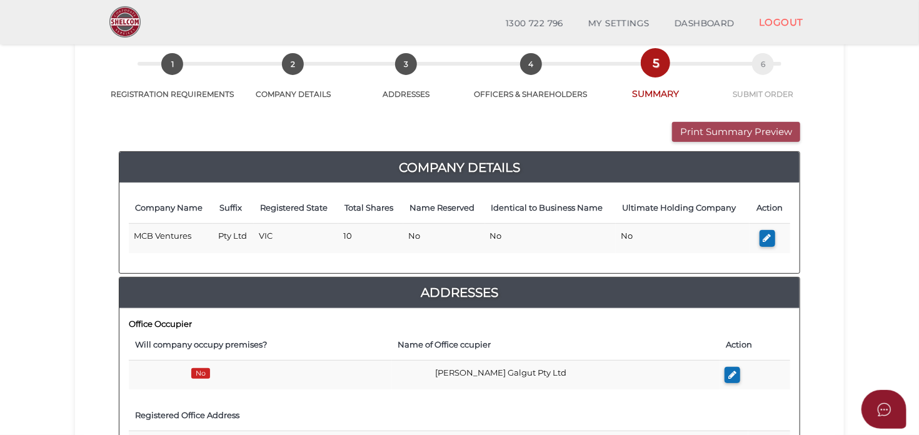
click at [765, 134] on button "Print Summary Preview" at bounding box center [736, 132] width 128 height 21
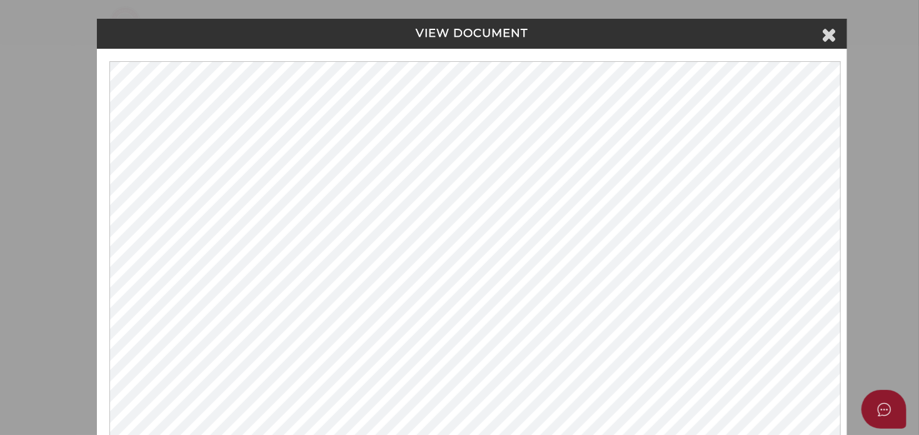
scroll to position [0, 0]
click at [832, 34] on icon at bounding box center [829, 34] width 15 height 19
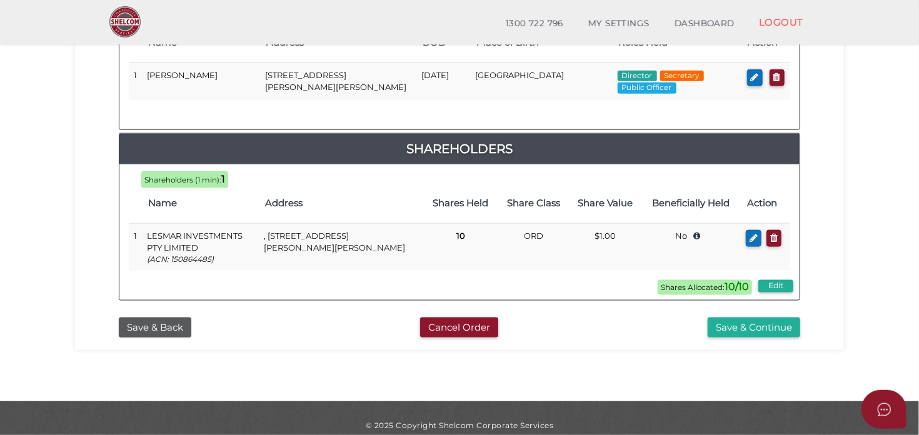
scroll to position [659, 0]
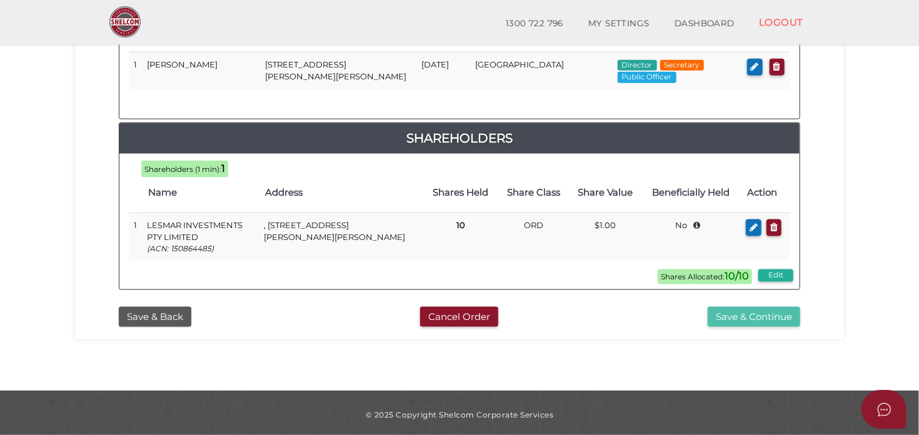
click at [744, 308] on button "Save & Continue" at bounding box center [754, 317] width 93 height 21
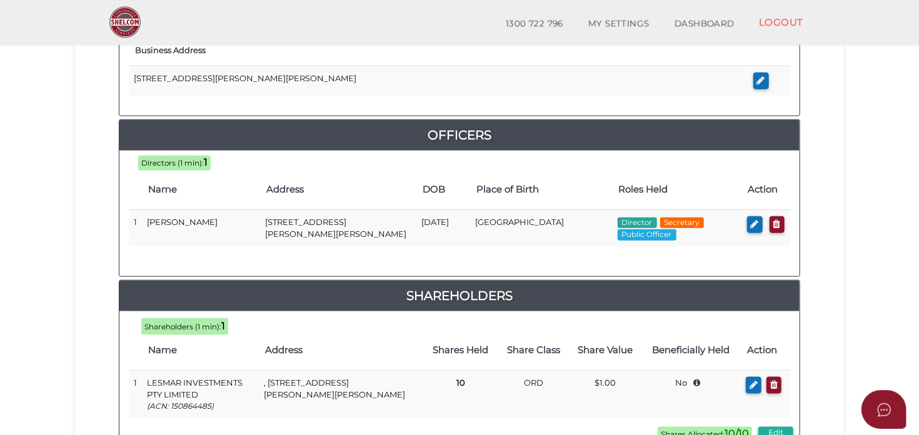
scroll to position [528, 0]
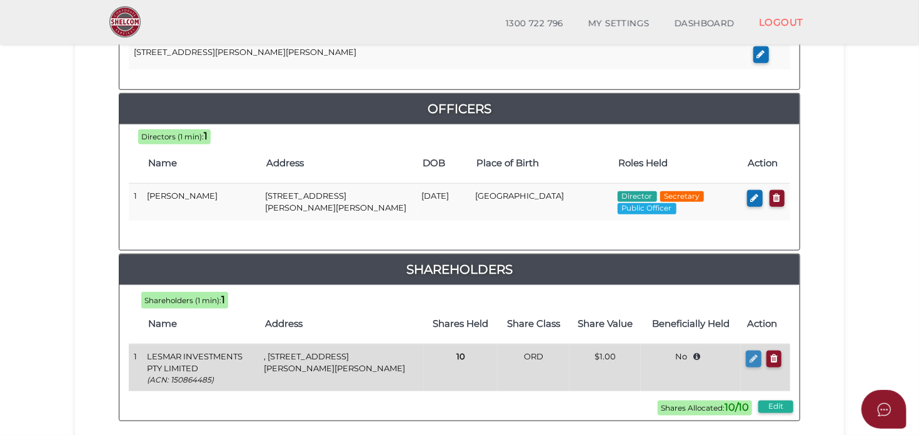
click at [754, 359] on icon "button" at bounding box center [754, 358] width 8 height 9
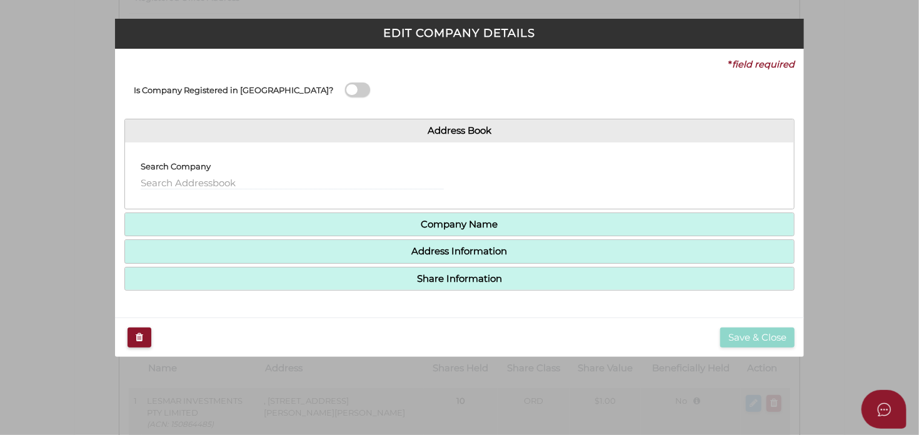
scroll to position [0, 0]
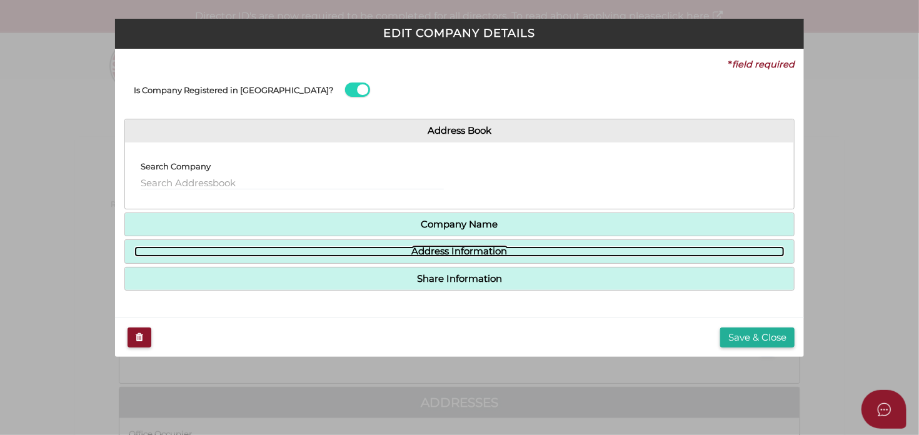
click at [465, 255] on link "Address Information" at bounding box center [459, 251] width 651 height 11
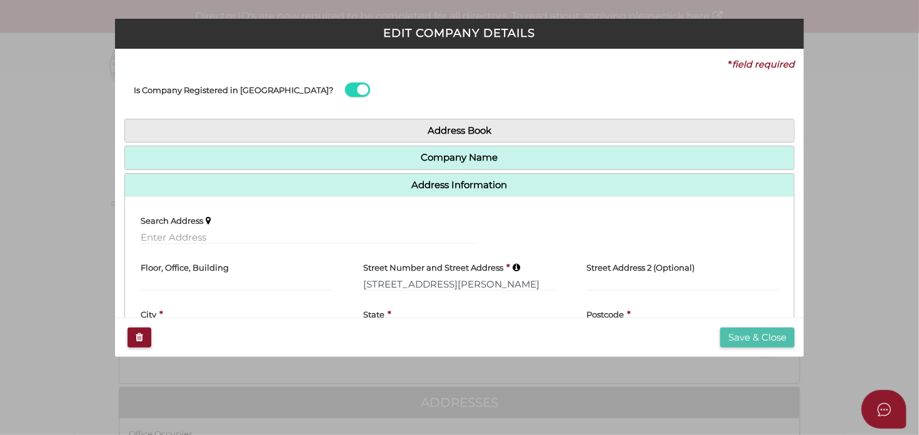
click at [757, 331] on button "Save & Close" at bounding box center [757, 338] width 74 height 21
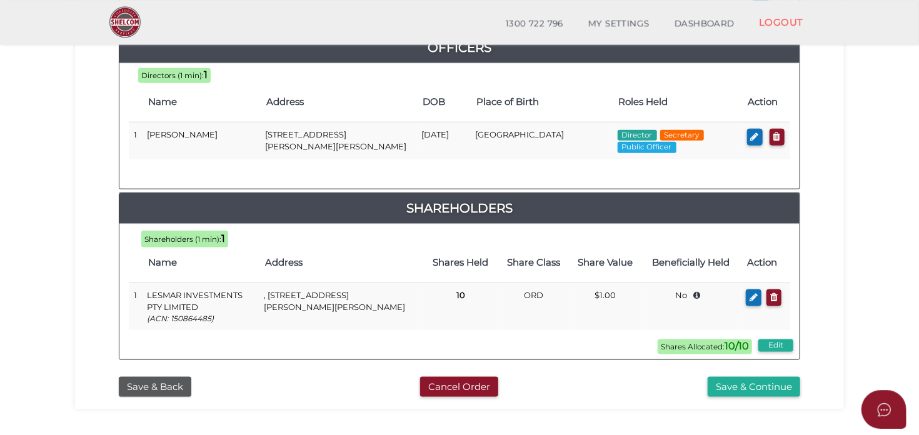
scroll to position [594, 0]
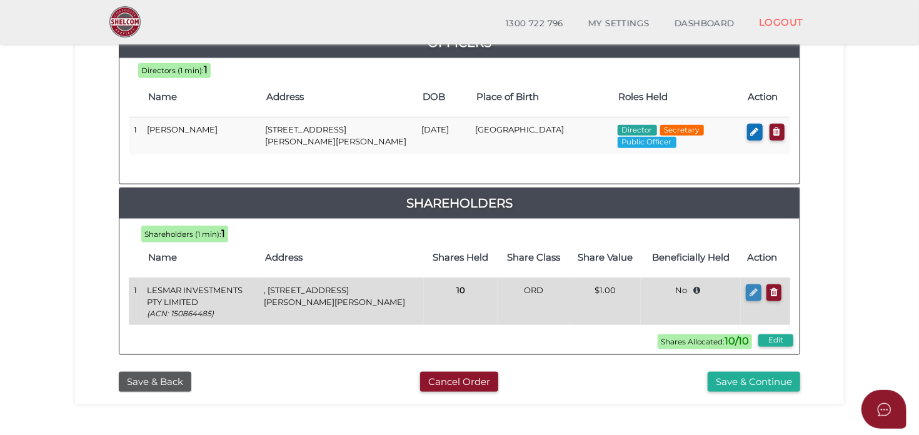
click at [754, 290] on icon "button" at bounding box center [754, 292] width 8 height 9
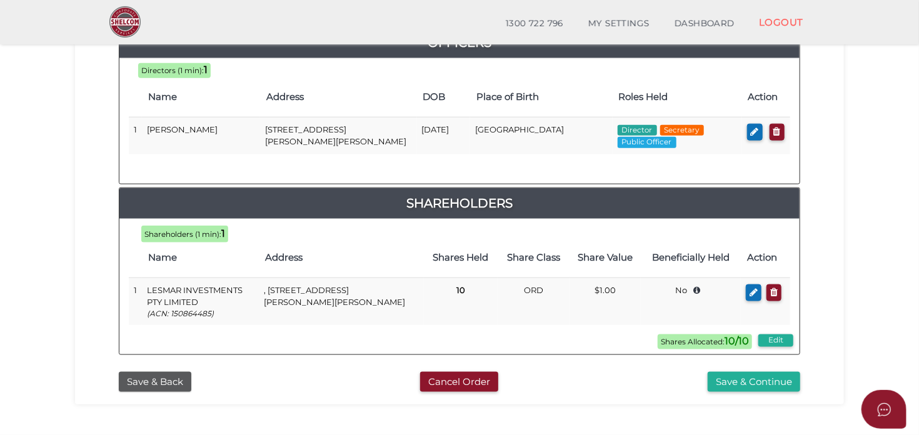
scroll to position [0, 0]
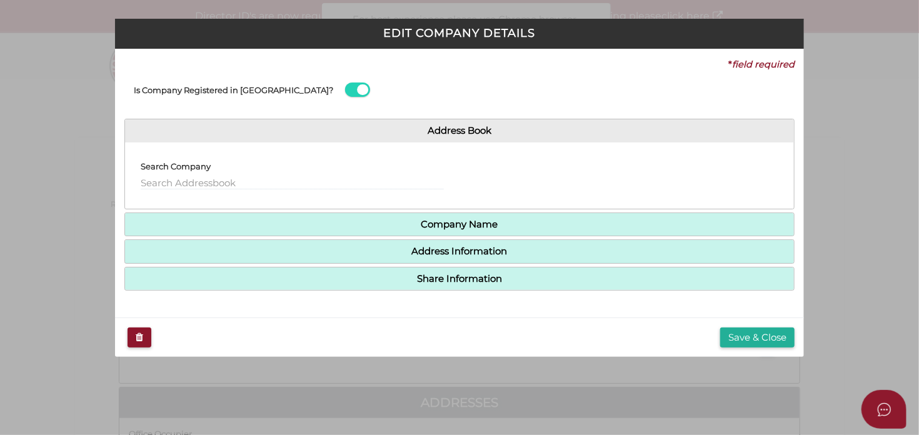
click at [468, 285] on h4 "Share Information" at bounding box center [460, 279] width 670 height 23
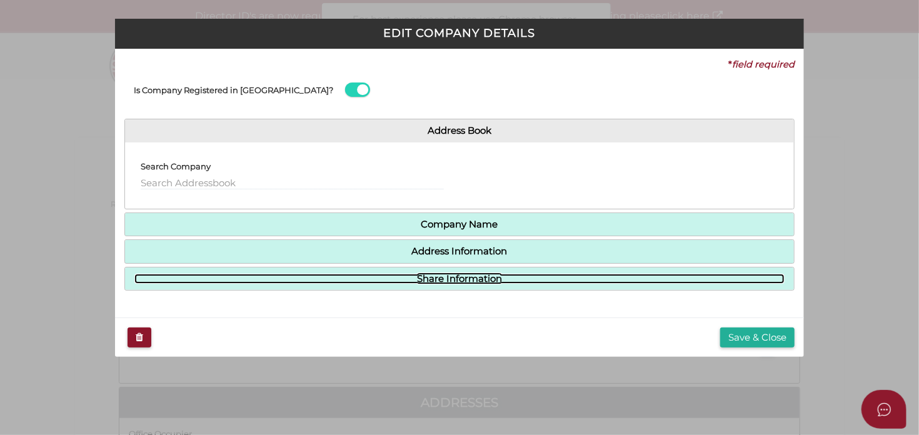
click at [467, 279] on link "Share Information" at bounding box center [459, 279] width 651 height 11
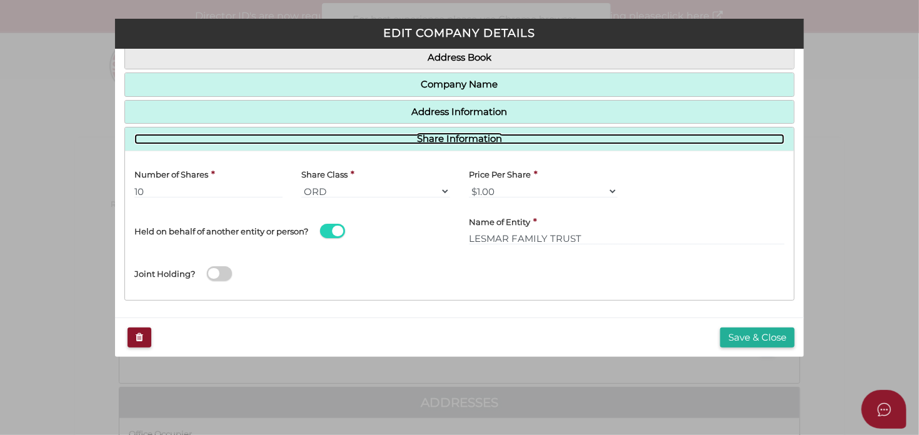
scroll to position [75, 0]
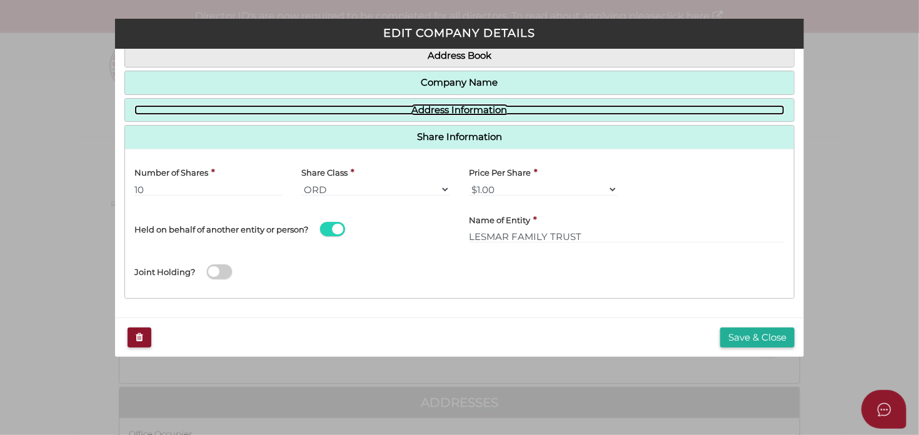
click at [509, 111] on link "Address Information" at bounding box center [459, 110] width 651 height 11
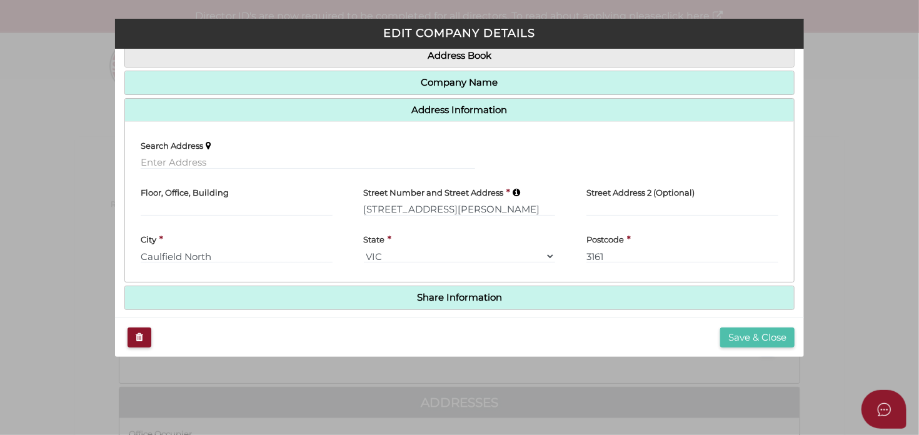
click at [744, 335] on button "Save & Close" at bounding box center [757, 338] width 74 height 21
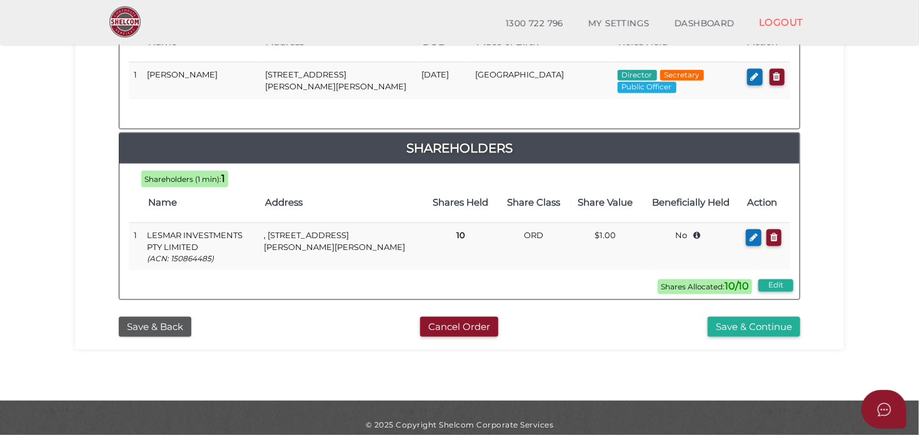
scroll to position [659, 0]
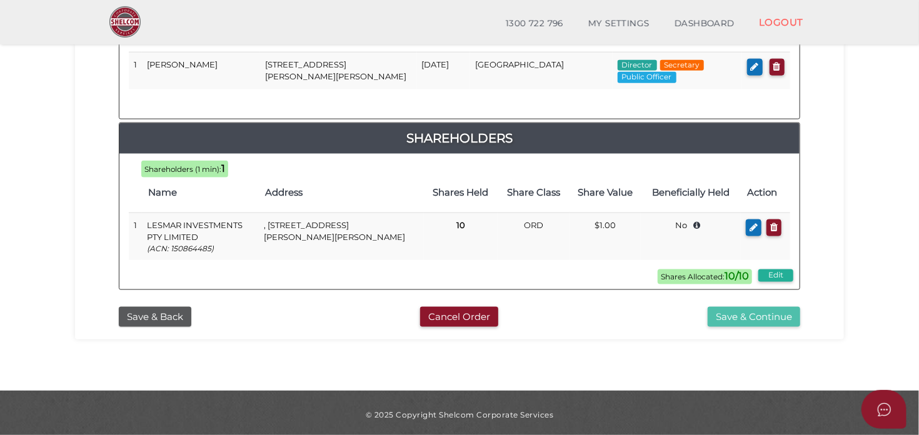
click at [761, 312] on button "Save & Continue" at bounding box center [754, 317] width 93 height 21
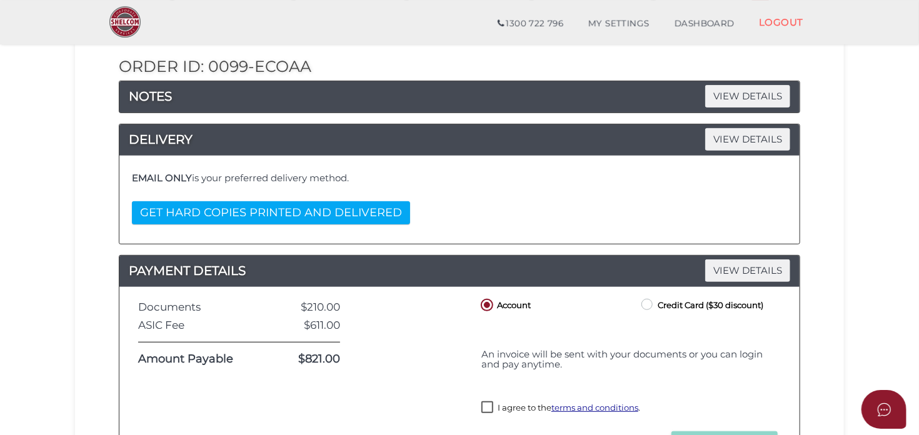
scroll to position [264, 0]
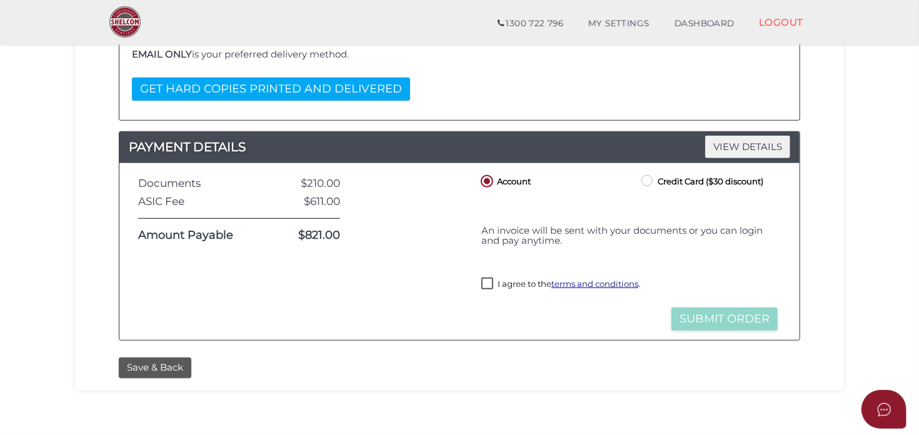
click at [490, 293] on label "I agree to the terms and conditions ." at bounding box center [561, 286] width 159 height 16
checkbox input "true"
click at [720, 326] on button "Submit Order" at bounding box center [725, 319] width 106 height 23
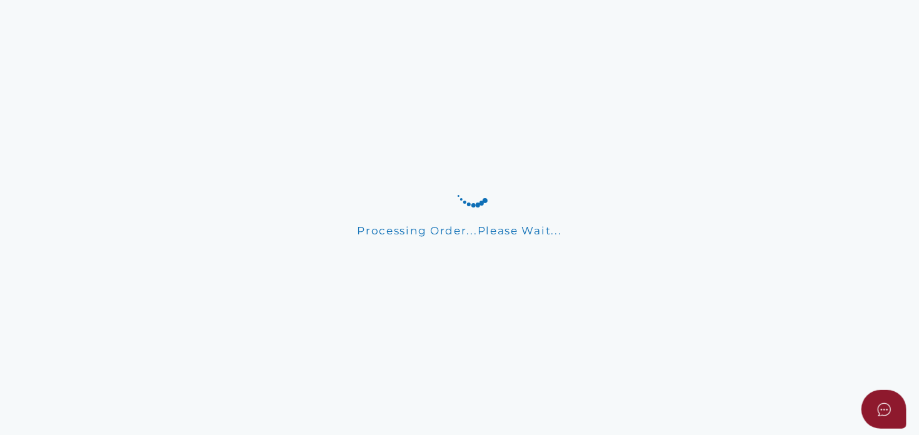
scroll to position [0, 0]
